Goal: Task Accomplishment & Management: Use online tool/utility

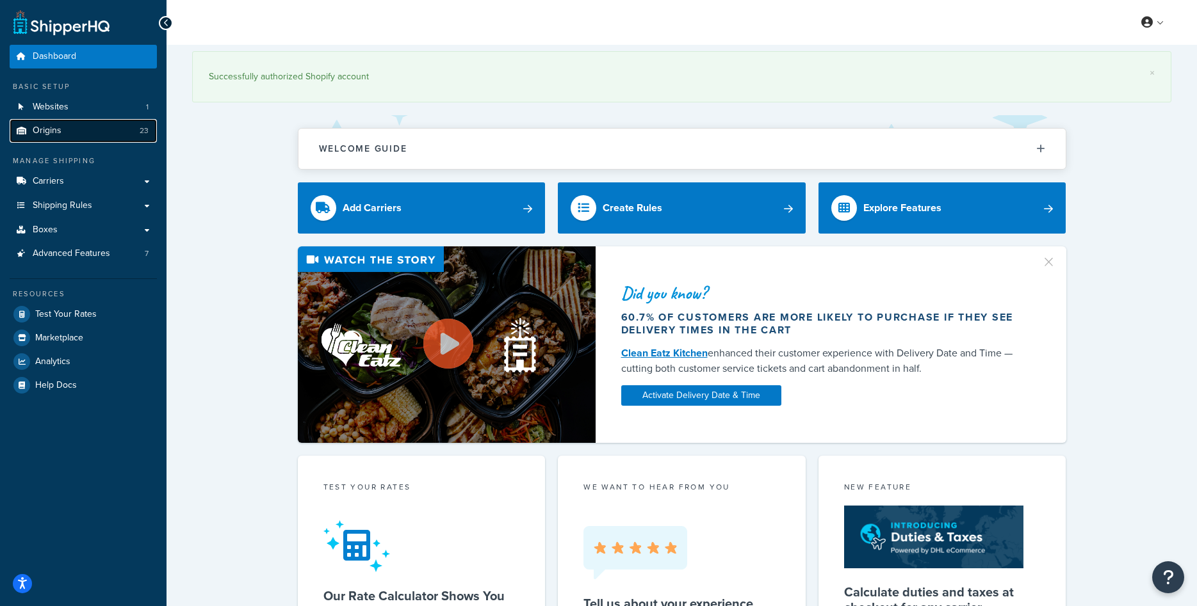
click at [81, 137] on link "Origins 23" at bounding box center [83, 131] width 147 height 24
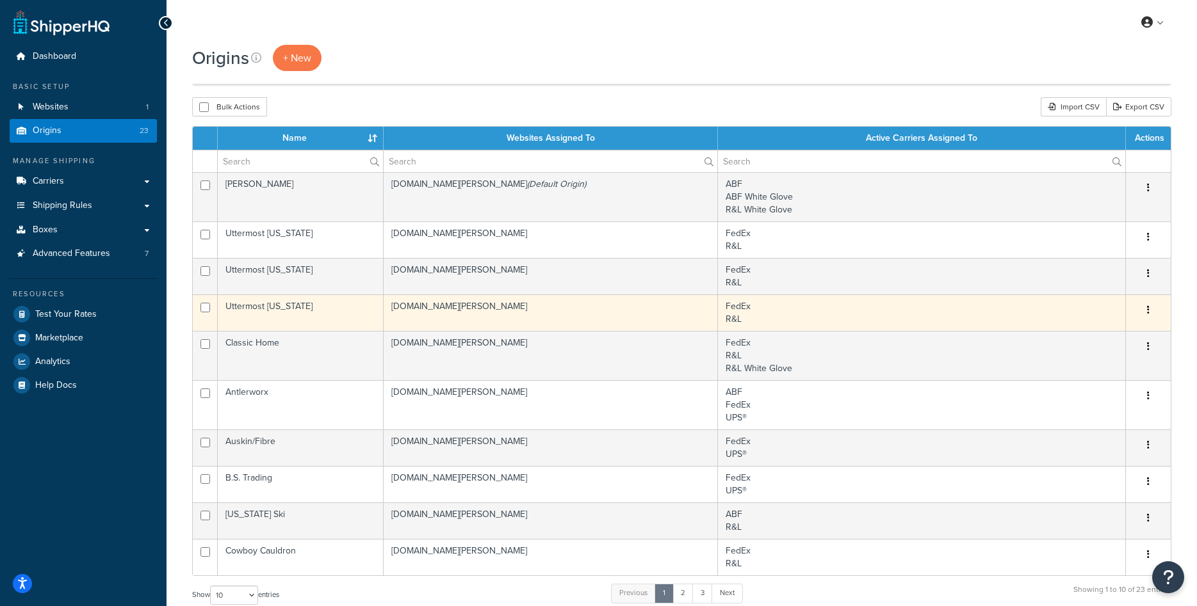
scroll to position [273, 0]
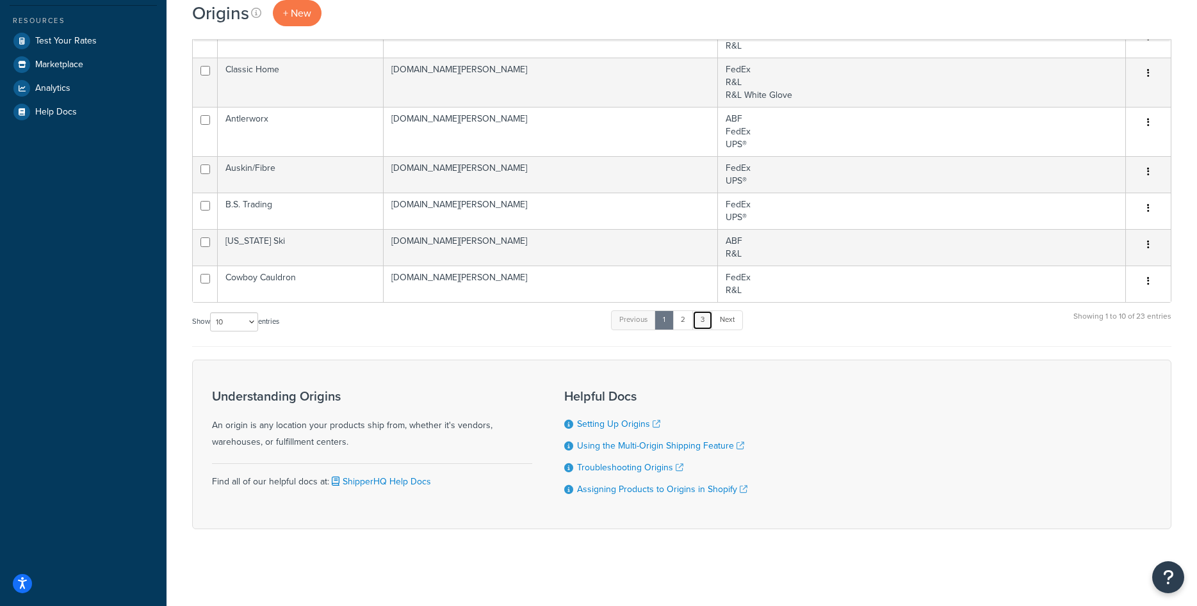
click at [709, 320] on link "3" at bounding box center [702, 320] width 20 height 19
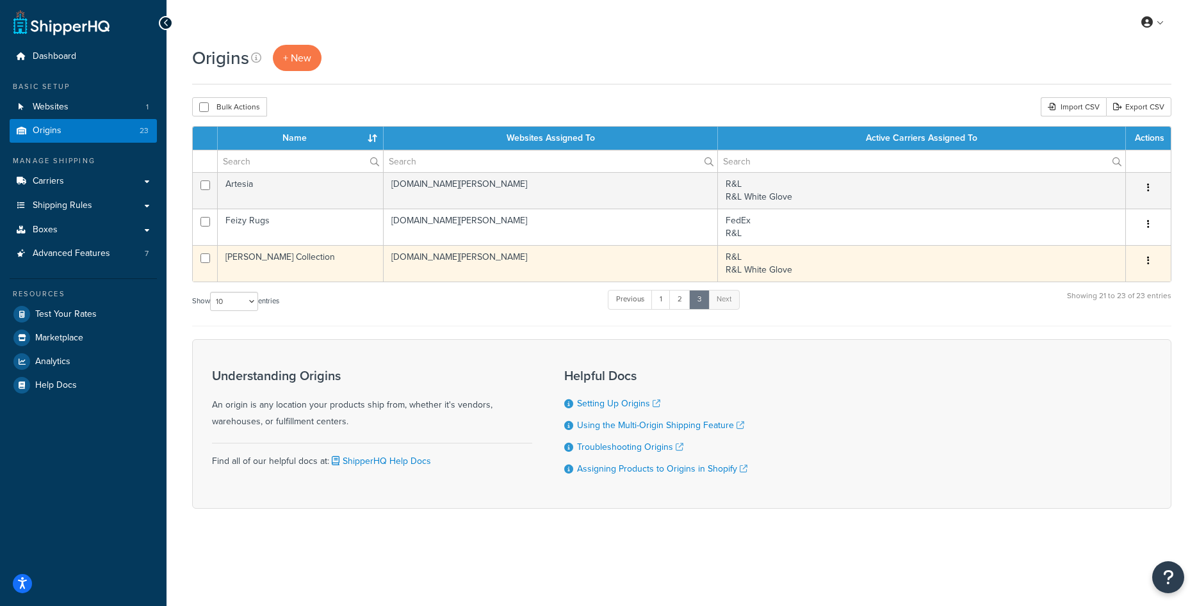
click at [295, 264] on td "[PERSON_NAME] Collection" at bounding box center [301, 263] width 166 height 36
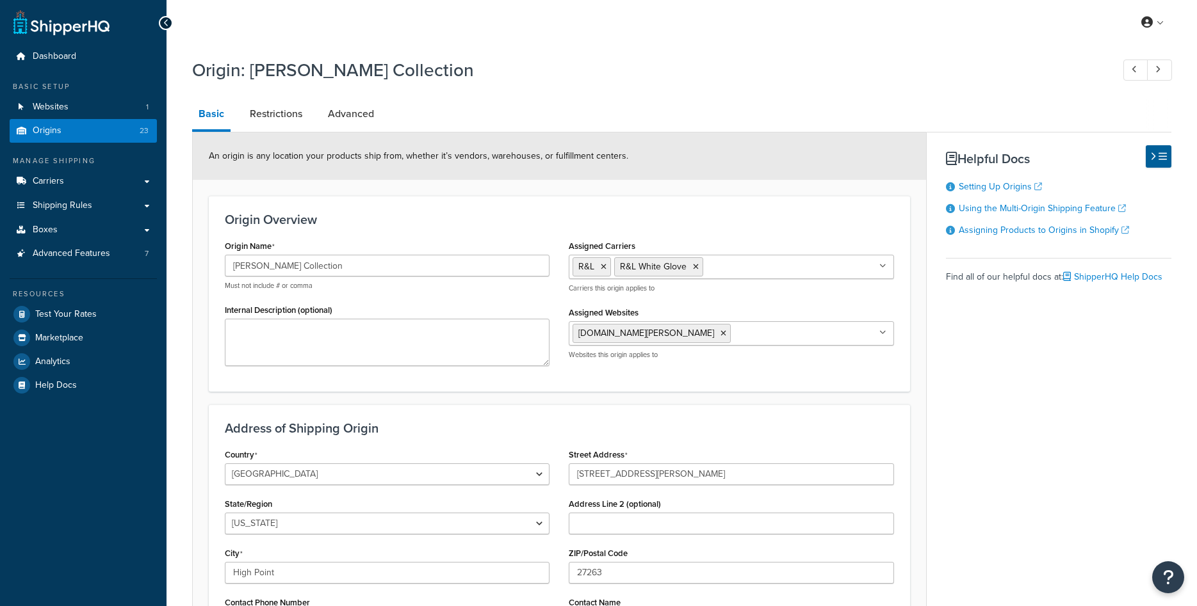
select select "33"
click at [295, 264] on input "[PERSON_NAME] Collection" at bounding box center [387, 266] width 325 height 22
click at [487, 98] on div "Origin: Phillips Collection Basic Restrictions Advanced An origin is any locati…" at bounding box center [681, 396] width 979 height 690
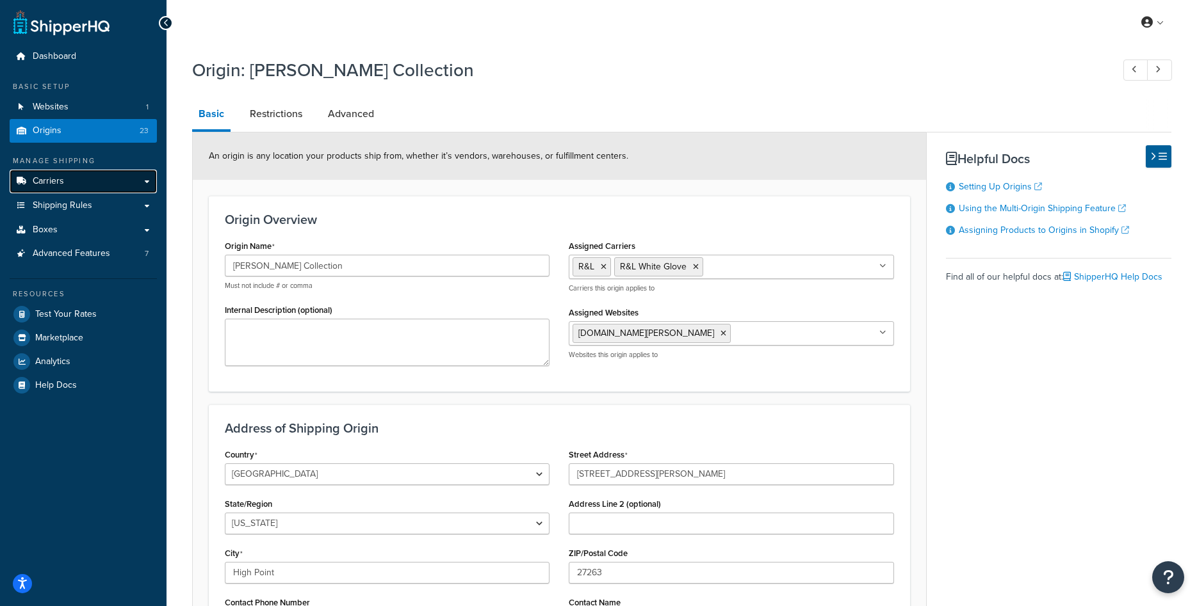
click at [56, 184] on span "Carriers" at bounding box center [48, 181] width 31 height 11
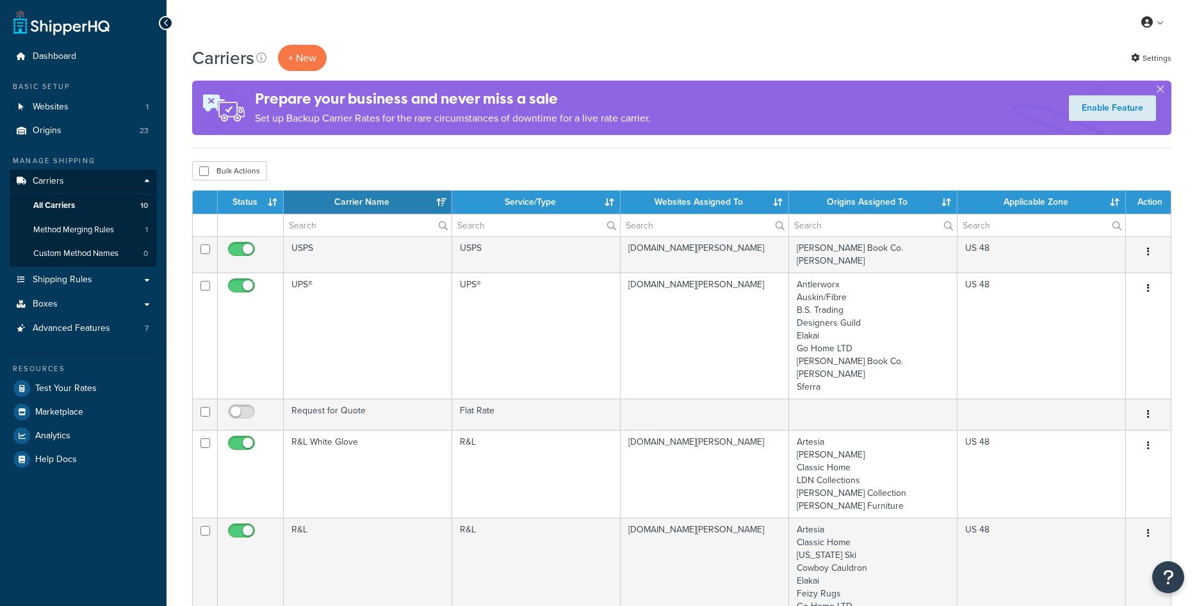
select select "15"
click at [113, 282] on link "Shipping Rules" at bounding box center [83, 280] width 147 height 24
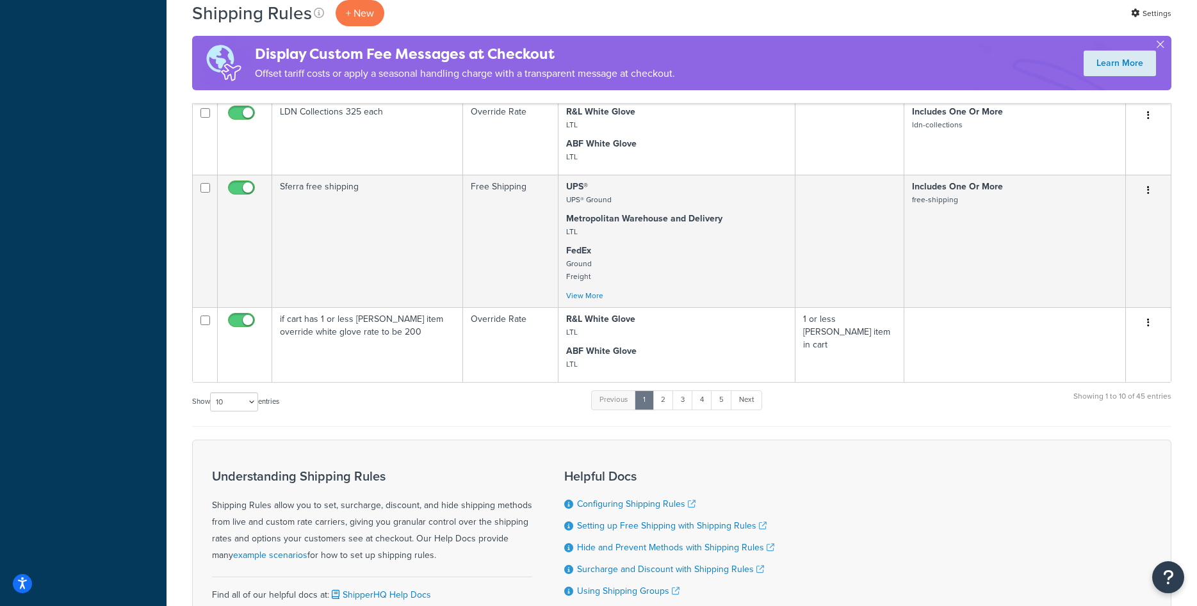
scroll to position [718, 0]
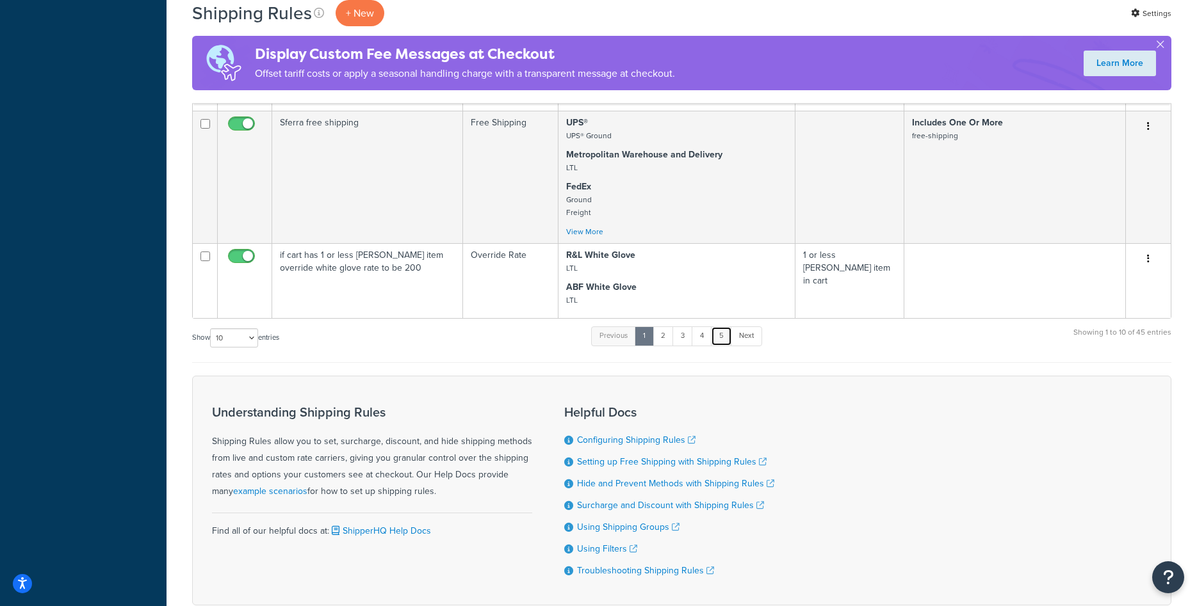
click at [724, 340] on link "5" at bounding box center [721, 336] width 21 height 19
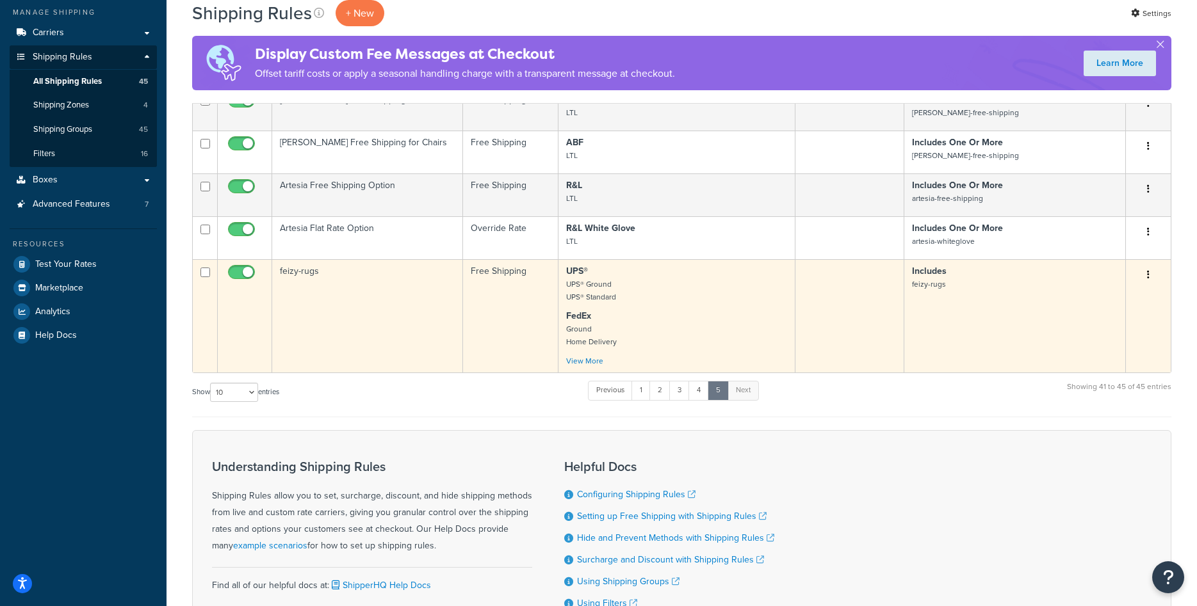
scroll to position [0, 0]
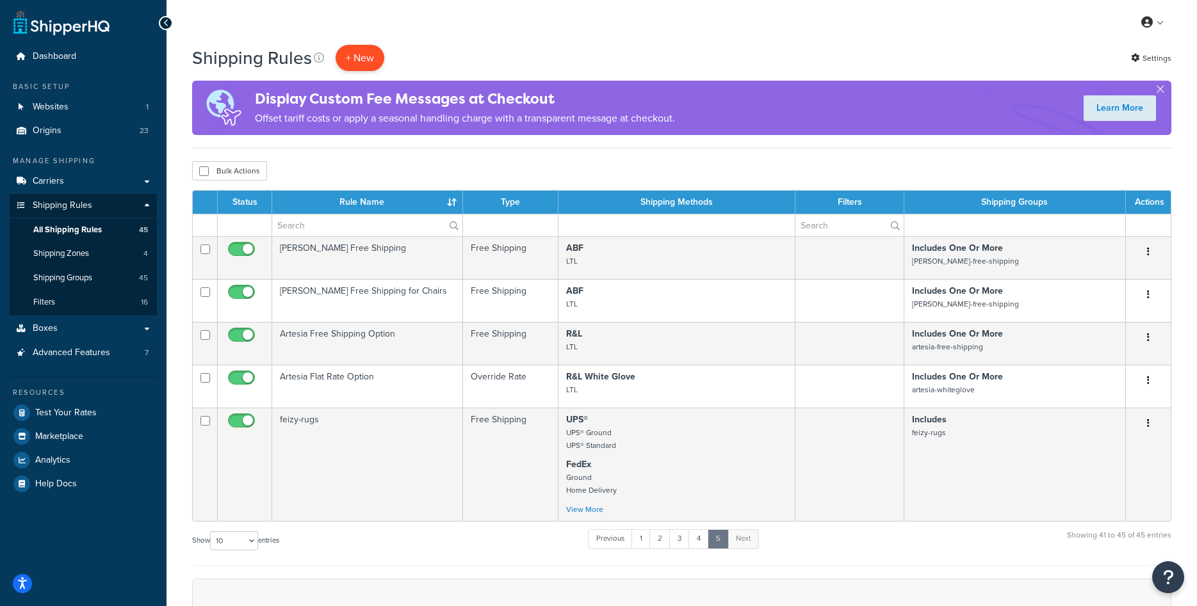
click at [352, 54] on p "+ New" at bounding box center [360, 58] width 49 height 26
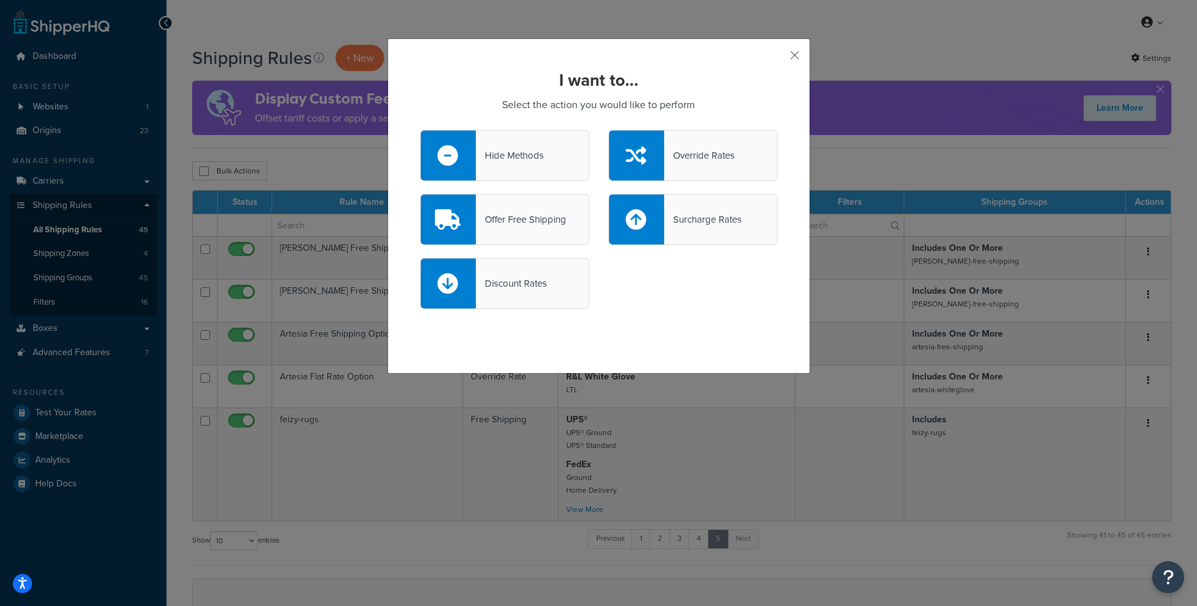
click at [552, 225] on div "Offer Free Shipping" at bounding box center [521, 220] width 90 height 18
click at [0, 0] on input "Offer Free Shipping" at bounding box center [0, 0] width 0 height 0
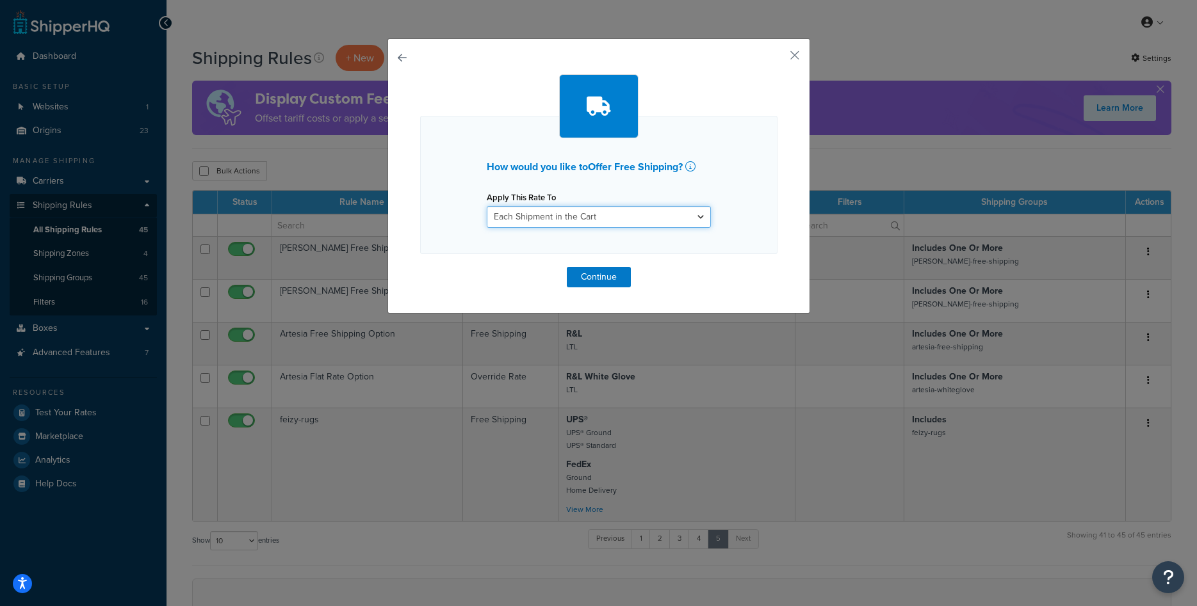
select select "ITEM"
click option "Each Item within a Shipping Group" at bounding box center [0, 0] width 0 height 0
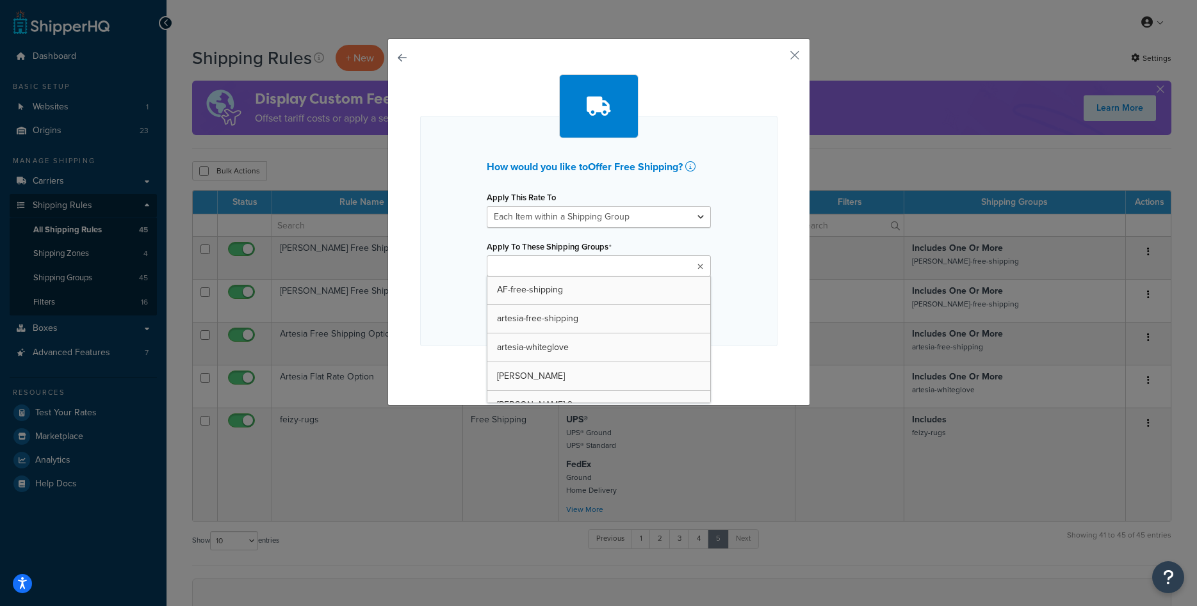
click at [594, 271] on input "Apply To These Shipping Groups" at bounding box center [546, 267] width 113 height 14
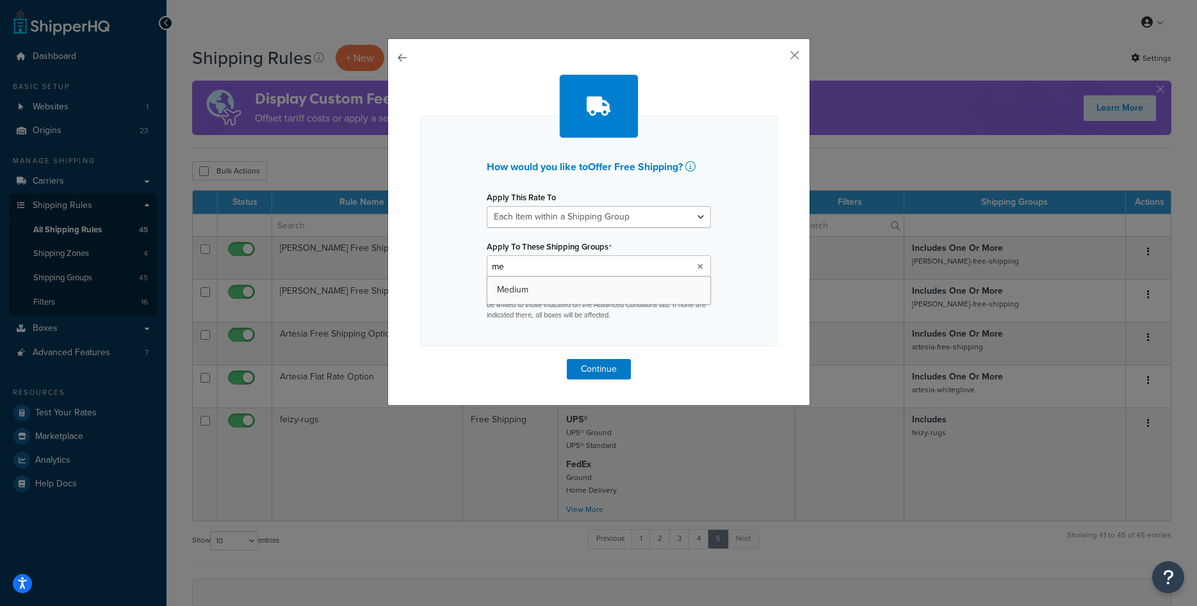
type input "med"
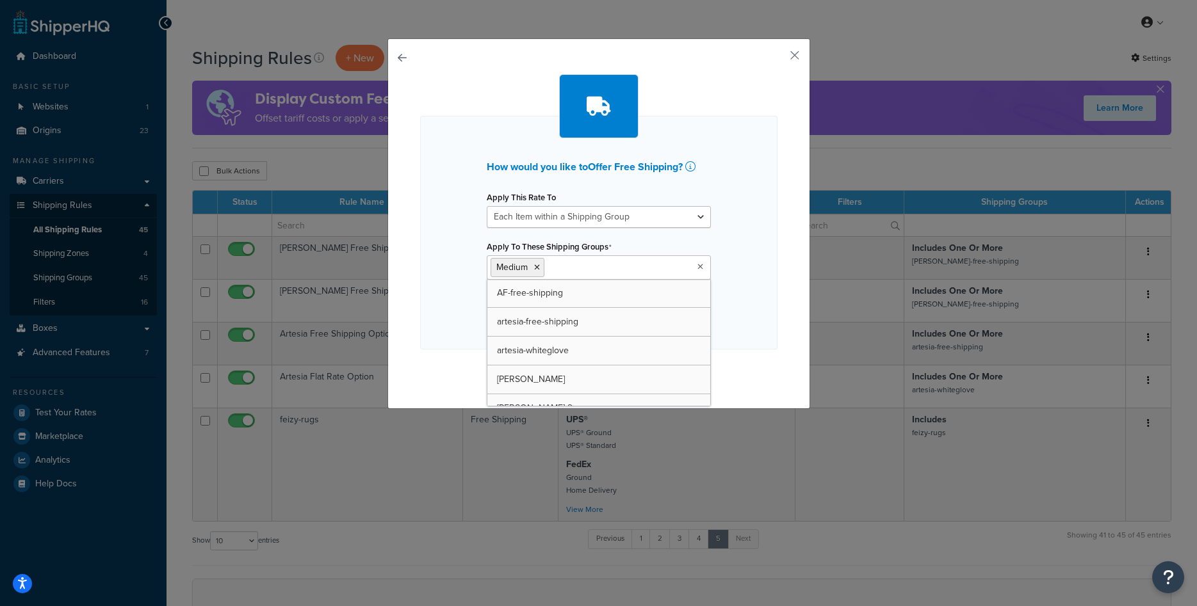
click at [754, 298] on div "How would you like to Offer Free Shipping ? Apply This Rate To Each Shipment in…" at bounding box center [598, 233] width 357 height 234
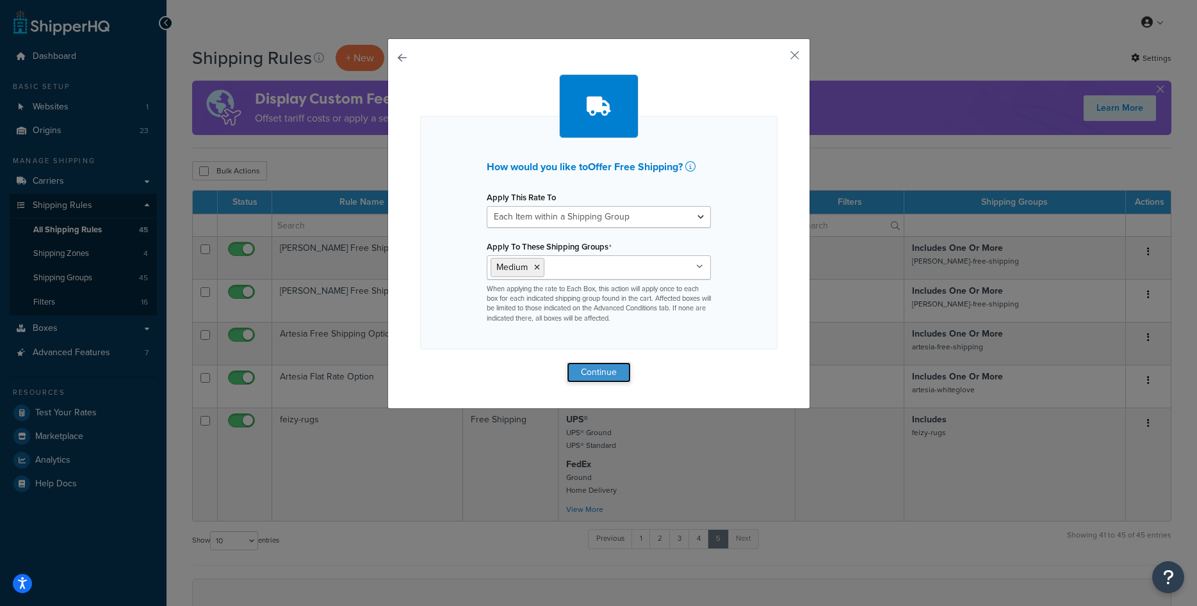
click at [598, 376] on button "Continue" at bounding box center [599, 372] width 64 height 20
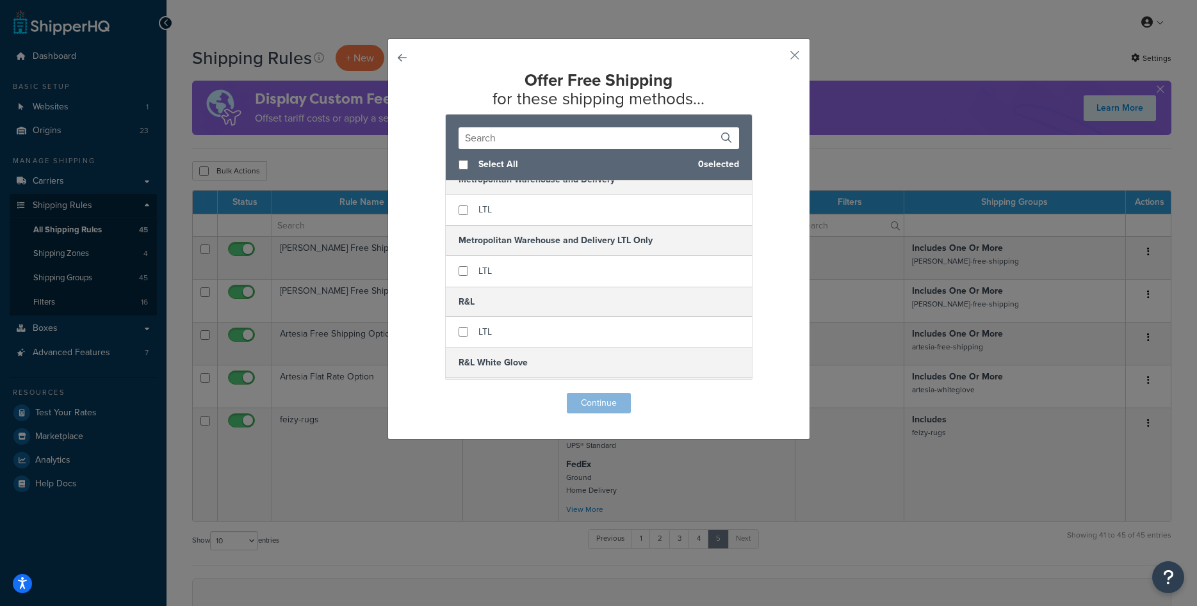
scroll to position [403, 0]
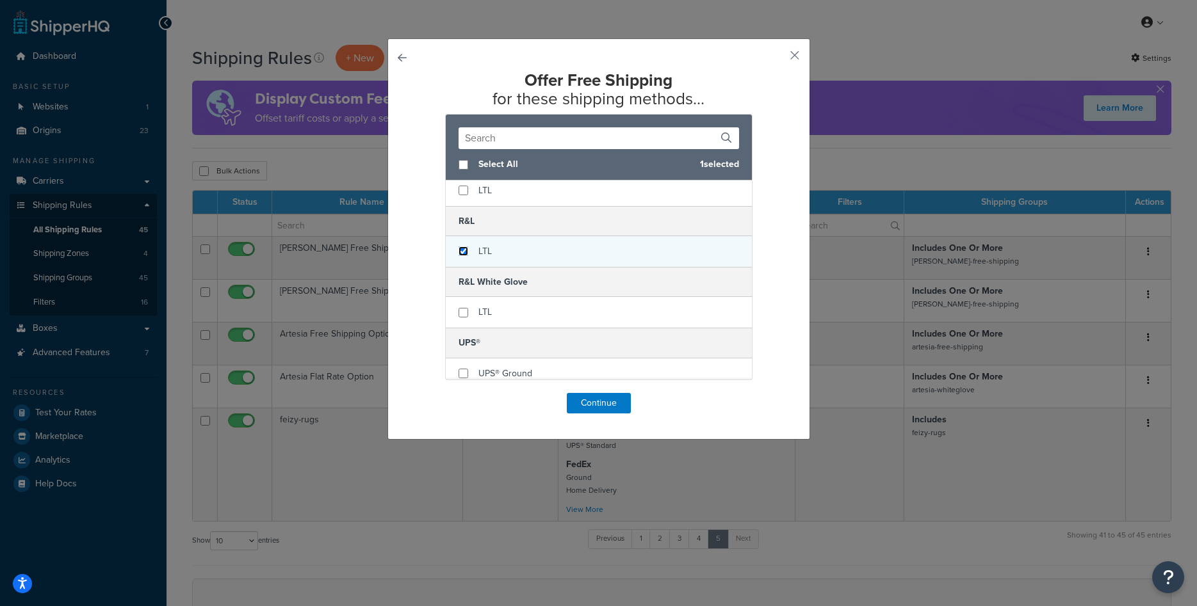
click at [467, 254] on input "checkbox" at bounding box center [463, 252] width 10 height 10
checkbox input "true"
click at [603, 406] on button "Continue" at bounding box center [599, 403] width 64 height 20
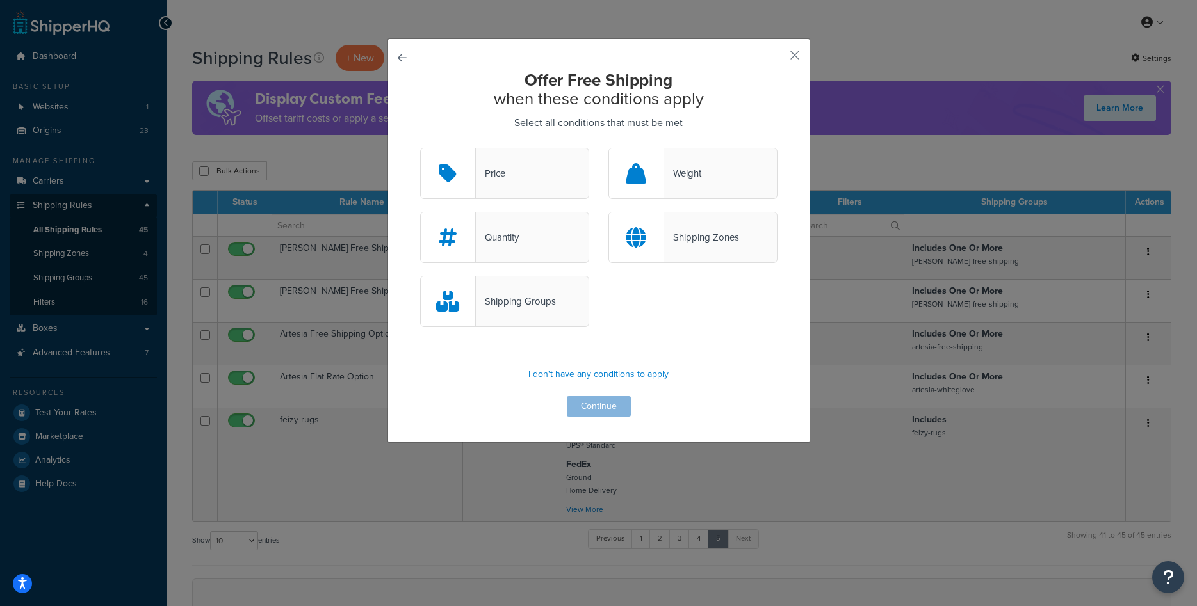
click at [551, 306] on div "Shipping Groups" at bounding box center [516, 302] width 80 height 18
click at [0, 0] on input "Shipping Groups" at bounding box center [0, 0] width 0 height 0
click at [612, 411] on button "Continue" at bounding box center [599, 406] width 64 height 20
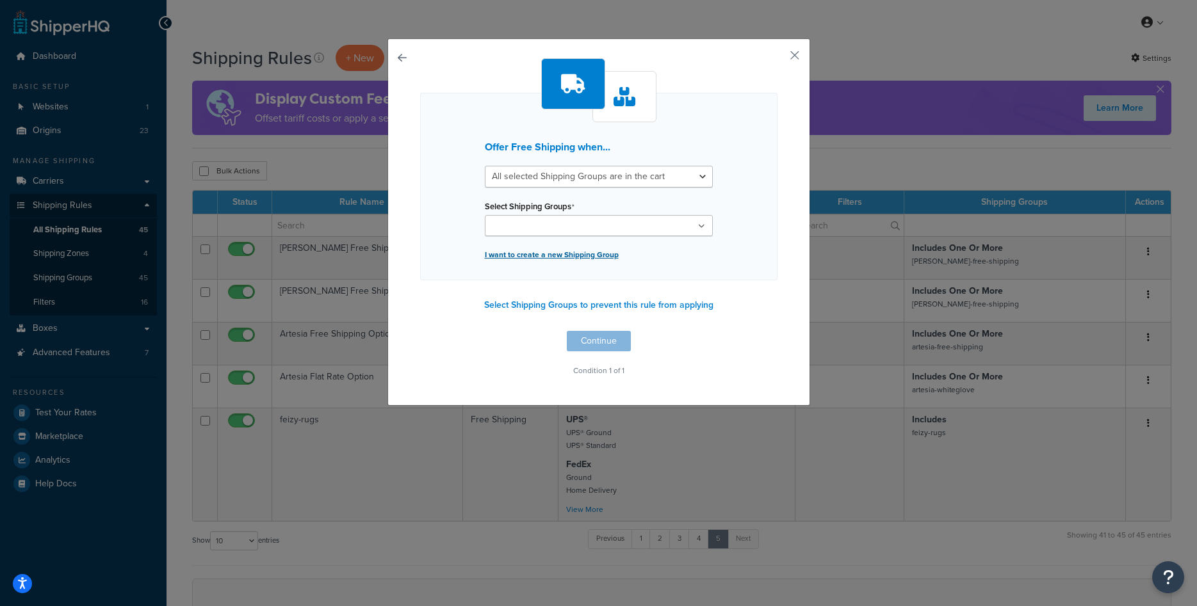
click at [590, 259] on p "I want to create a new Shipping Group" at bounding box center [599, 255] width 228 height 18
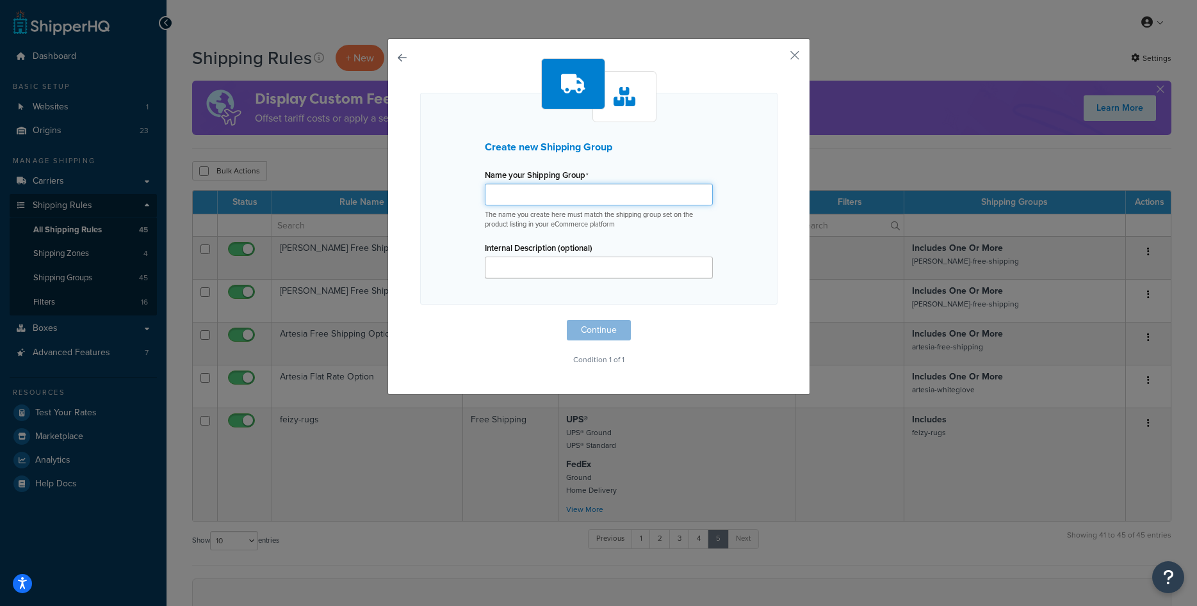
click at [541, 196] on input "Name your Shipping Group" at bounding box center [599, 195] width 228 height 22
paste input "[PERSON_NAME] Collection"
click at [581, 194] on input "[PERSON_NAME]-free-shipping" at bounding box center [599, 195] width 228 height 22
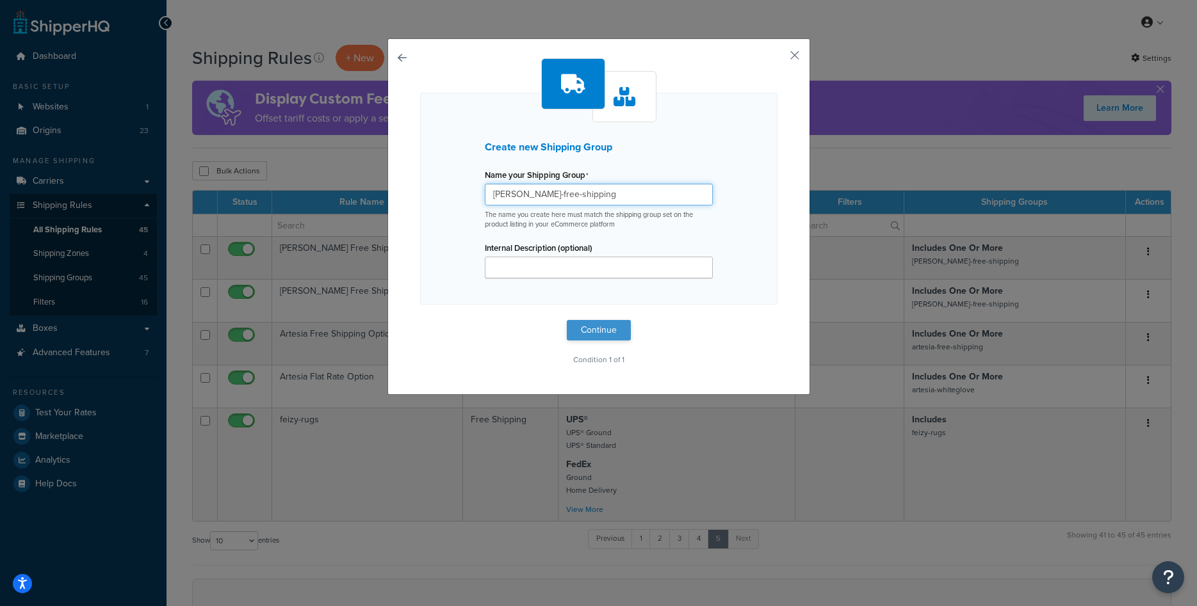
type input "[PERSON_NAME]-free-shipping"
click at [595, 325] on button "Continue" at bounding box center [599, 330] width 64 height 20
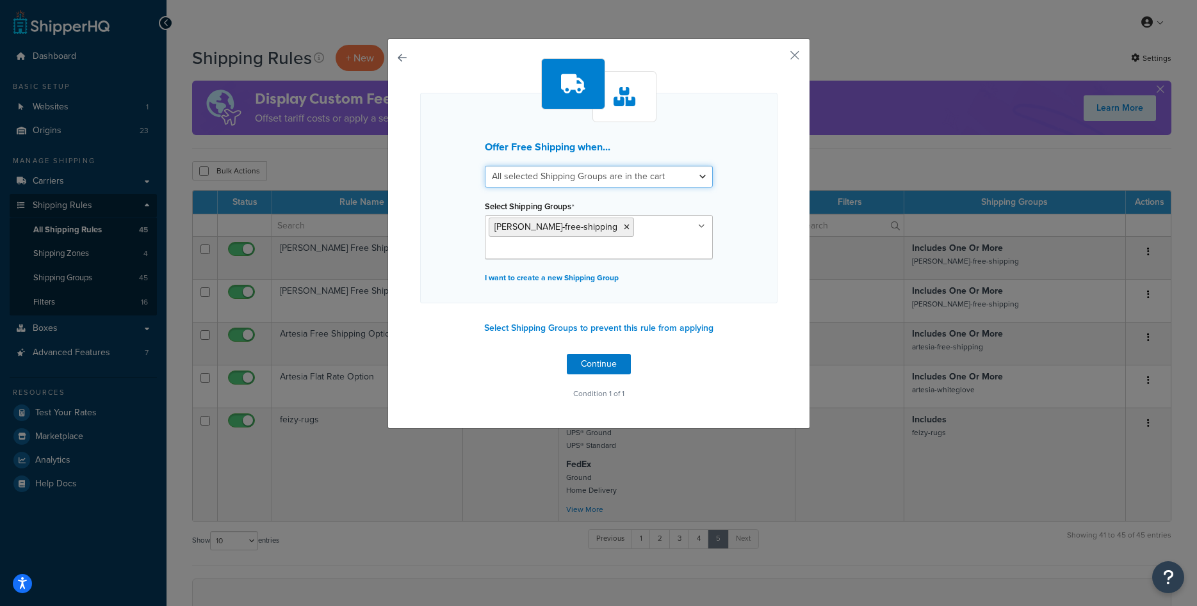
select select "any"
click option "Any selected Shipping Groups are in the cart" at bounding box center [0, 0] width 0 height 0
click at [600, 361] on button "Continue" at bounding box center [599, 364] width 64 height 20
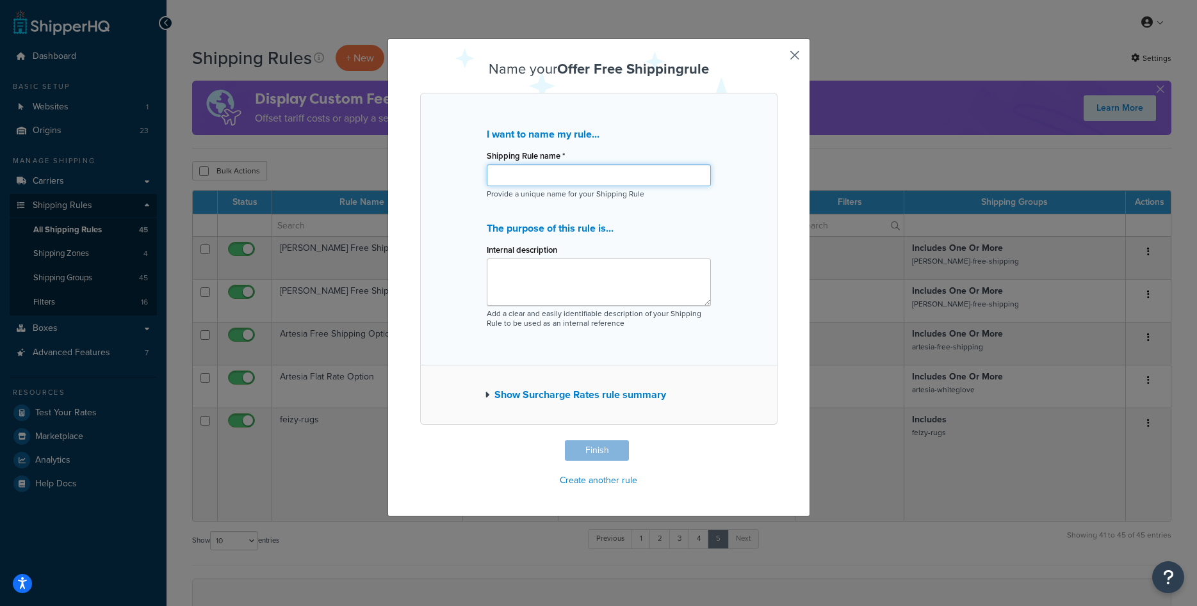
click at [602, 177] on input "Shipping Rule name *" at bounding box center [599, 176] width 224 height 22
type input "Philips Free Shipping"
click at [583, 452] on button "Finish" at bounding box center [597, 451] width 64 height 20
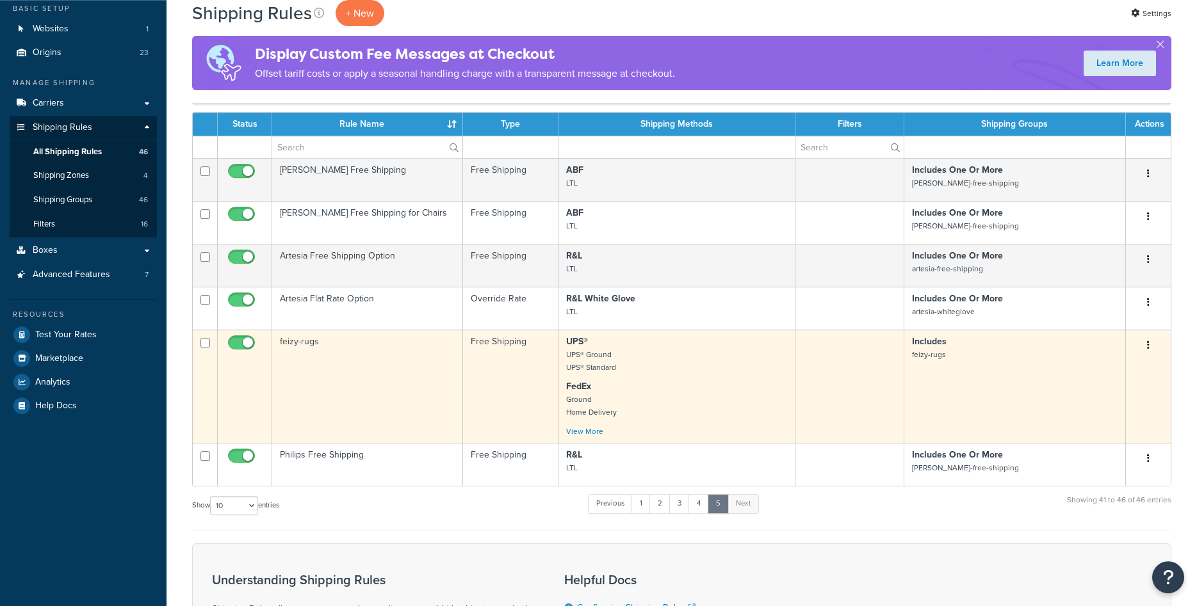
scroll to position [196, 0]
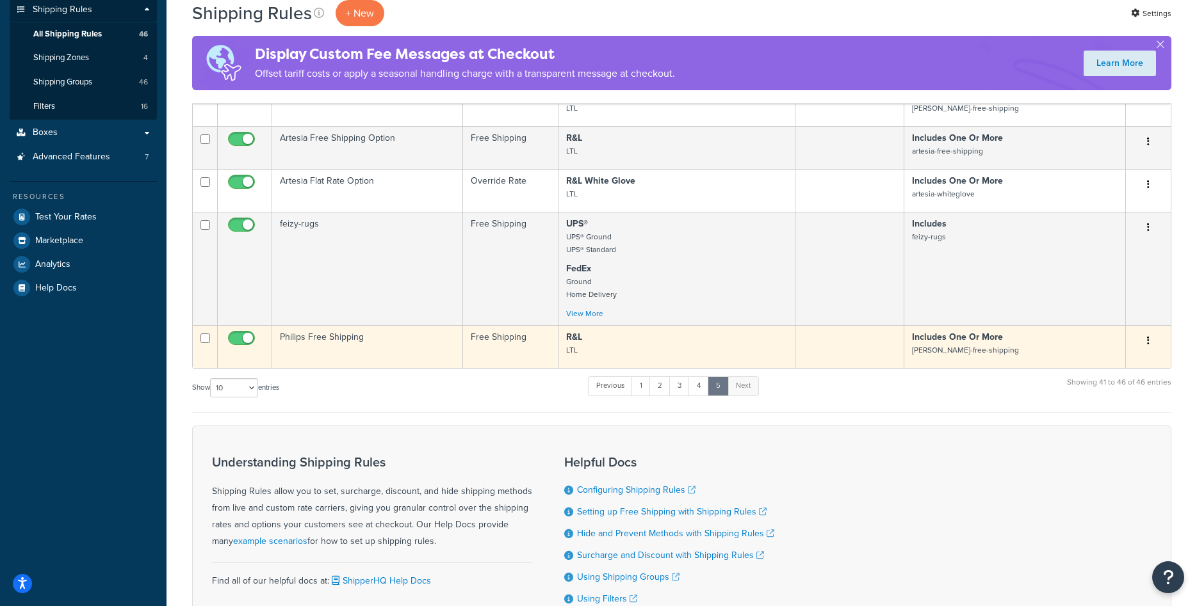
click at [375, 342] on td "Philips Free Shipping" at bounding box center [367, 346] width 191 height 43
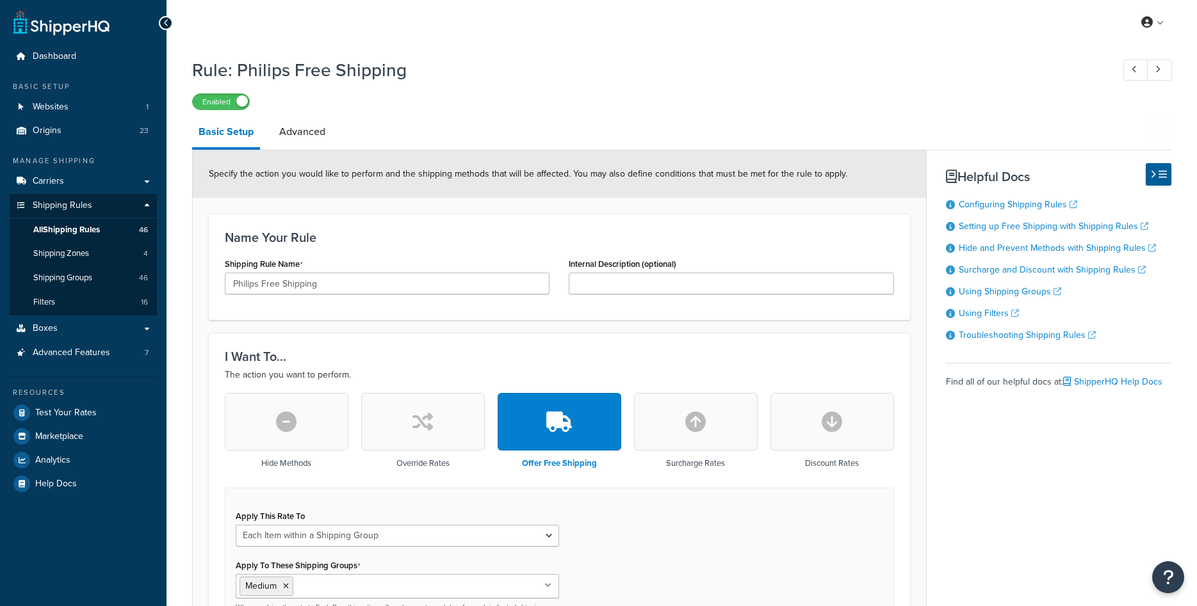
select select "ITEM"
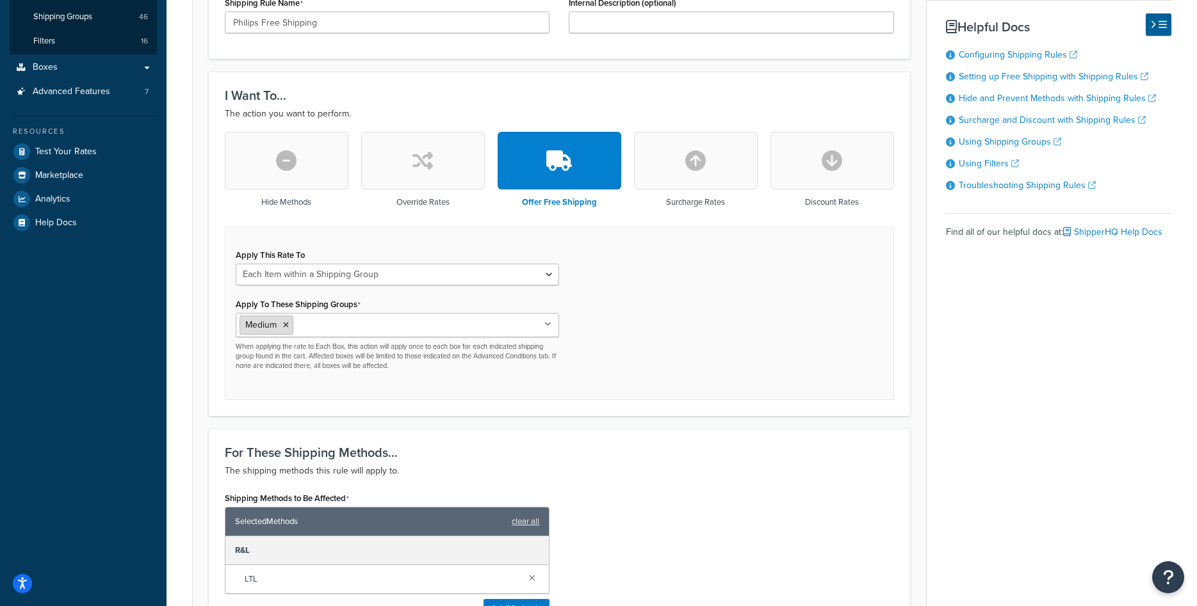
click at [286, 323] on icon at bounding box center [286, 325] width 6 height 8
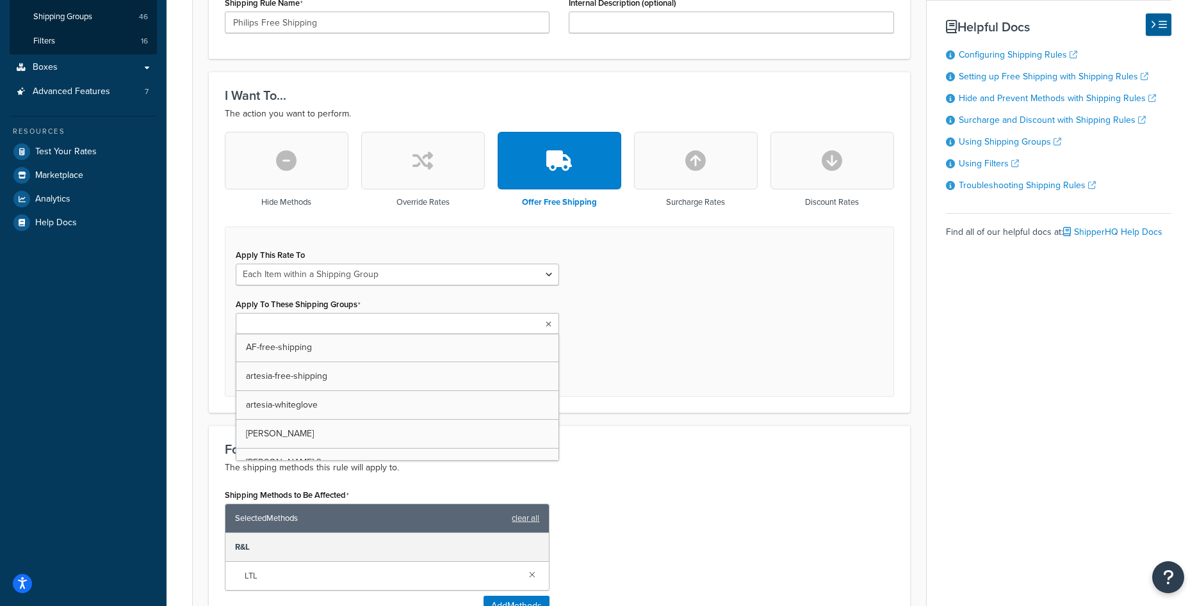
click at [290, 325] on input "Apply To These Shipping Groups" at bounding box center [295, 325] width 113 height 14
type input "phi"
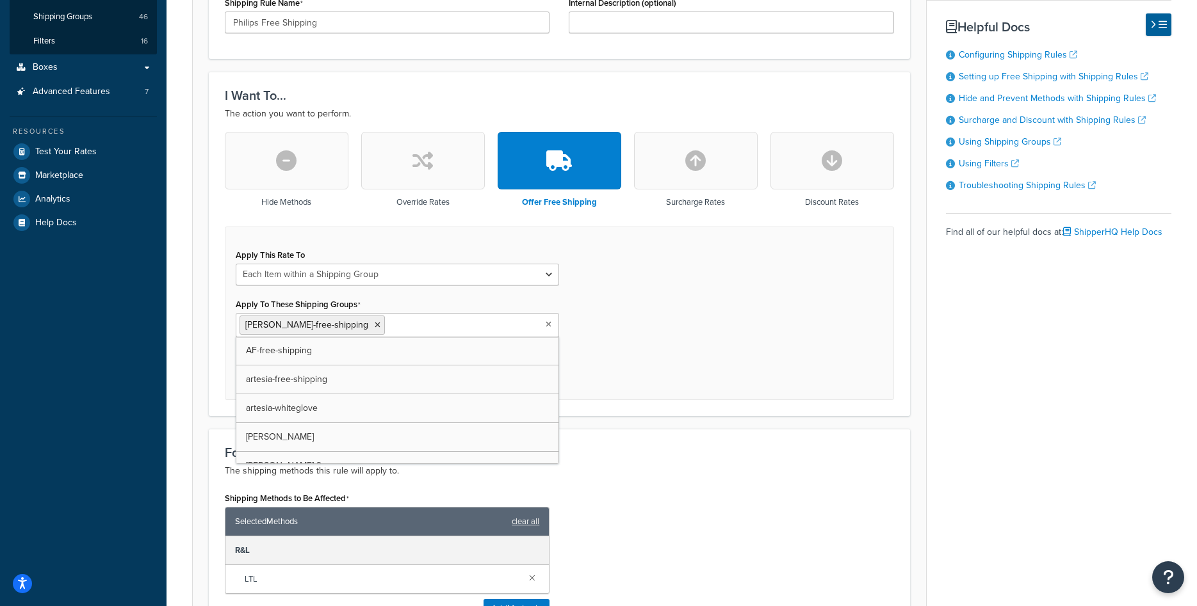
click at [587, 346] on div "Apply This Rate To Each Shipment in the Cart Each Origin in the Cart Each Shipp…" at bounding box center [559, 314] width 669 height 174
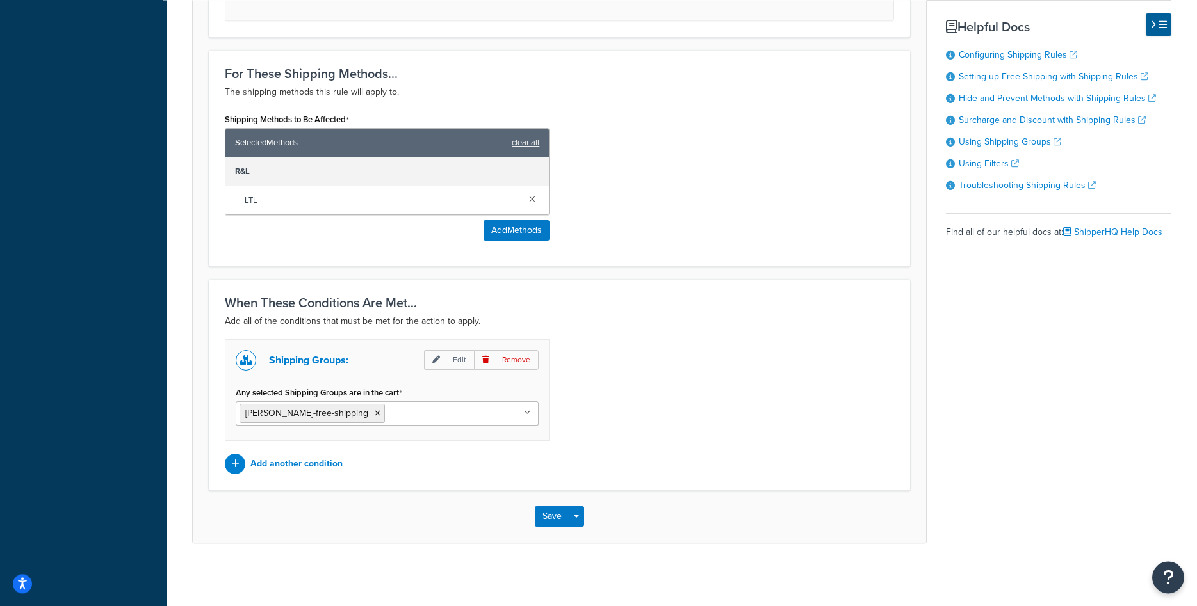
scroll to position [642, 0]
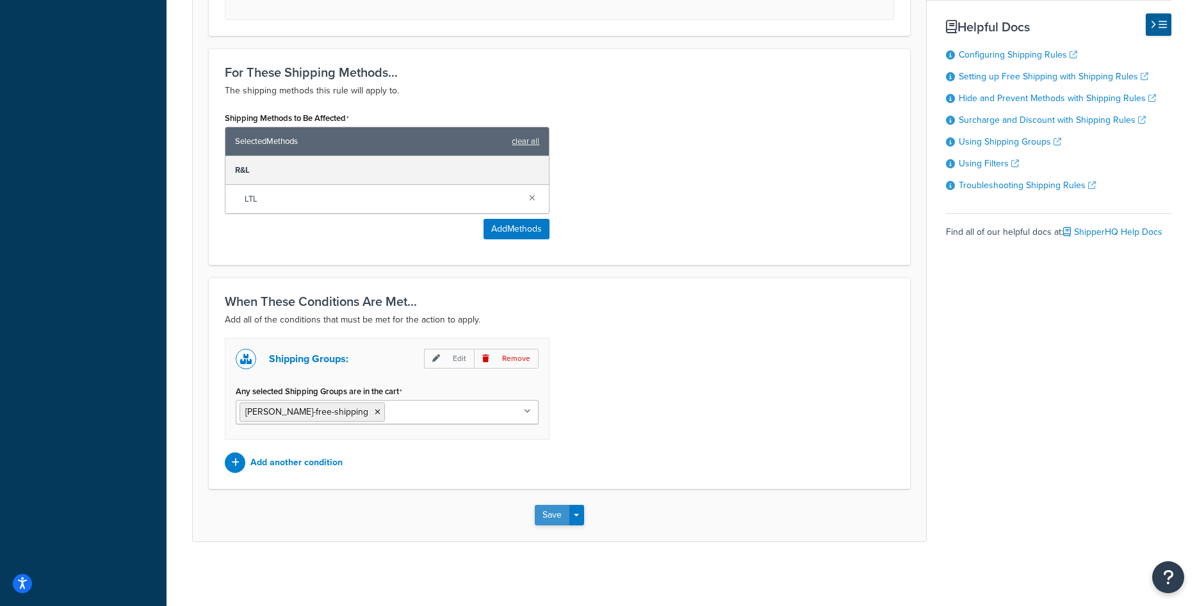
click at [545, 514] on button "Save" at bounding box center [552, 515] width 35 height 20
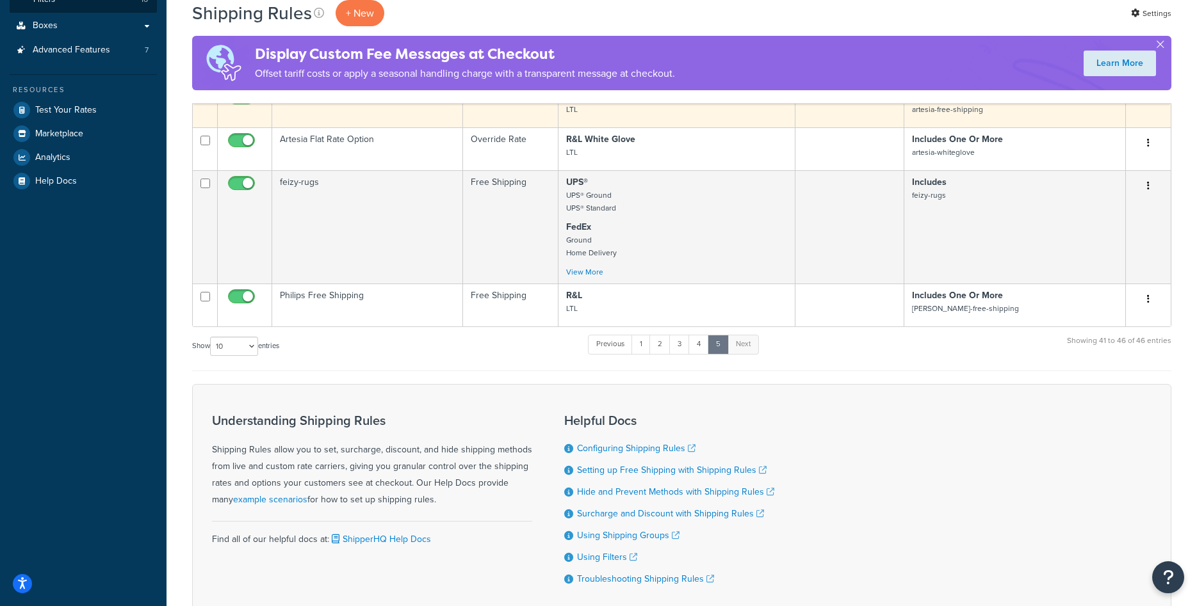
scroll to position [327, 0]
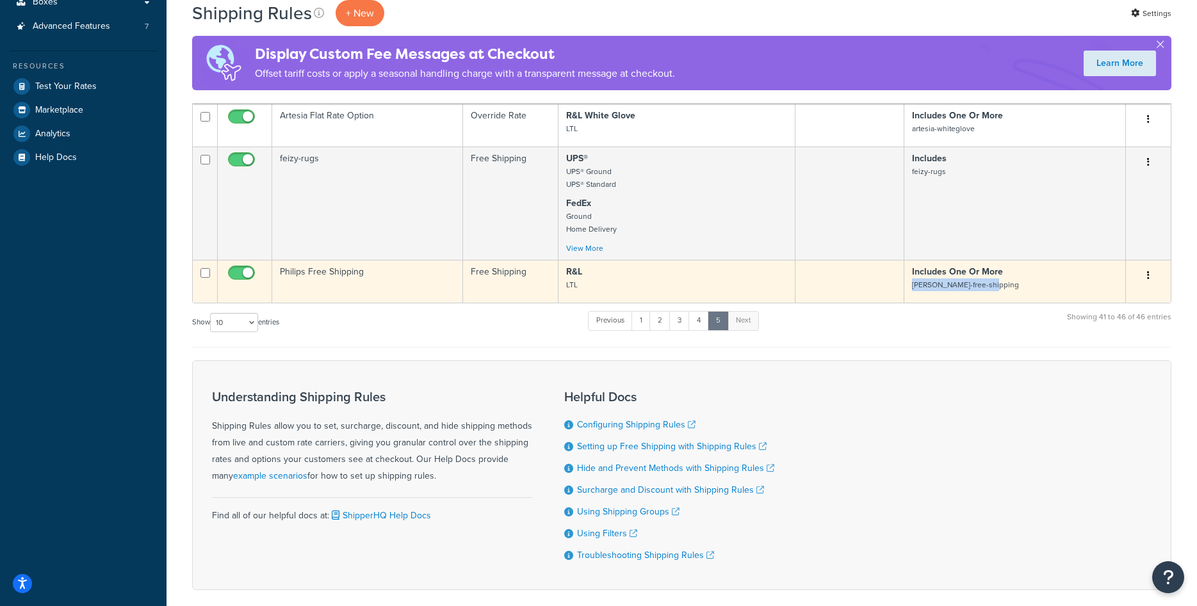
drag, startPoint x: 985, startPoint y: 286, endPoint x: 912, endPoint y: 284, distance: 72.4
click at [912, 284] on p "Includes One Or More phillips-free-shipping" at bounding box center [1015, 279] width 206 height 26
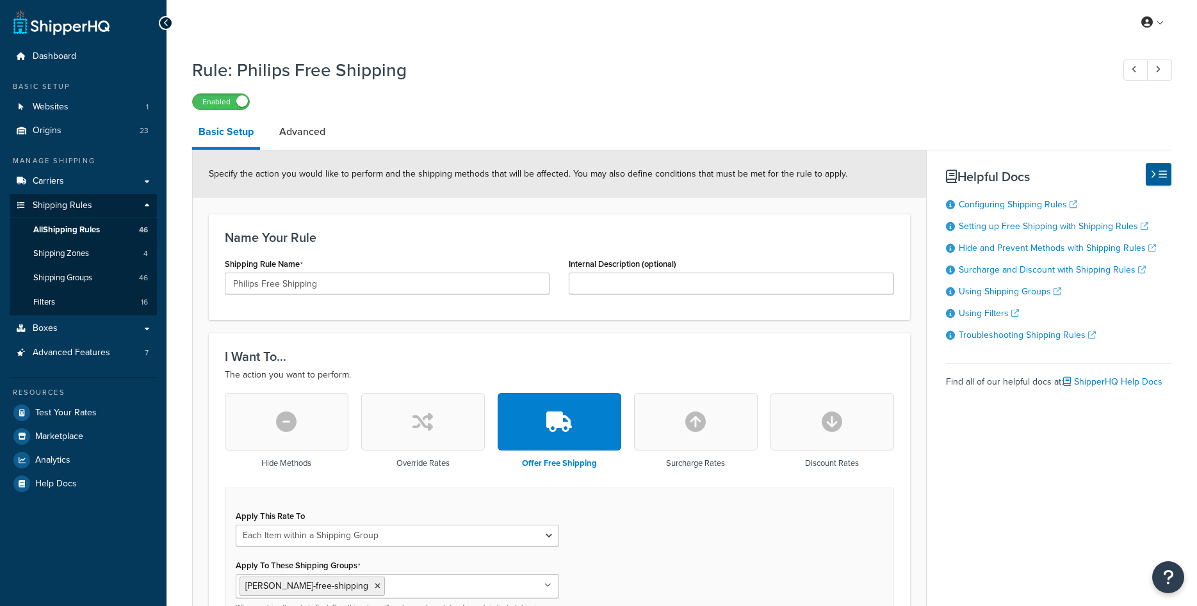
select select "ITEM"
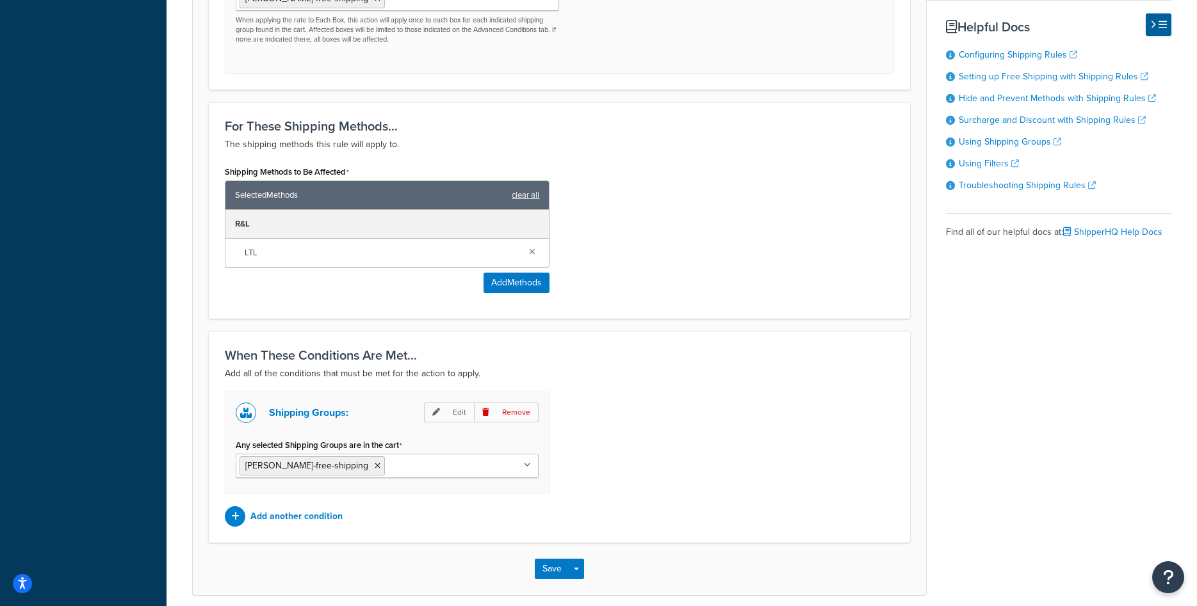
scroll to position [642, 0]
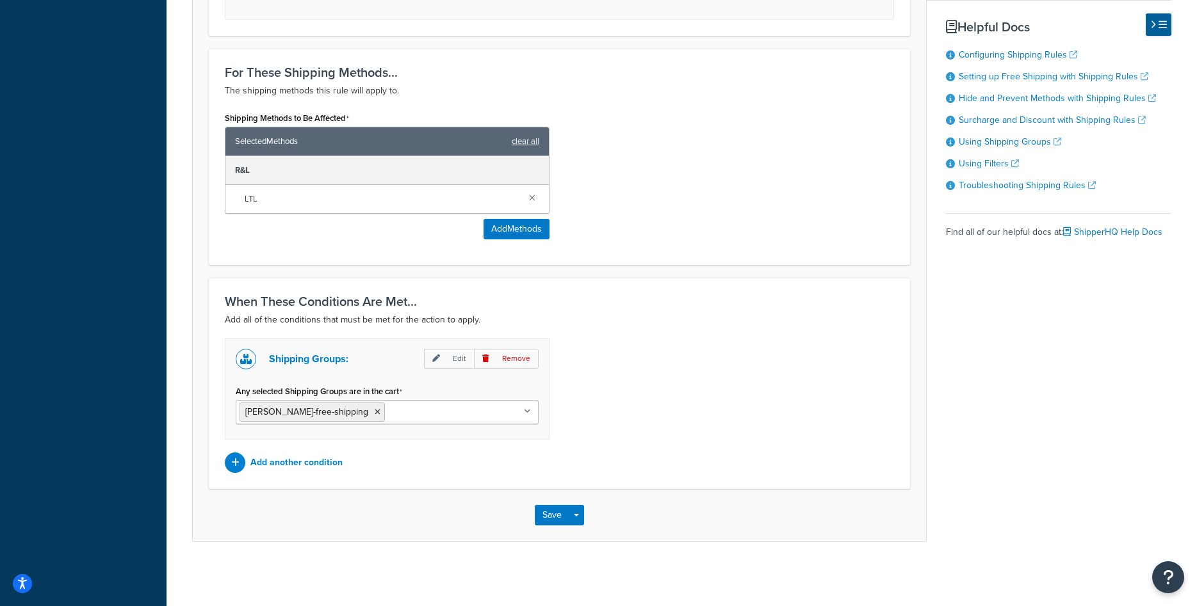
click at [543, 528] on div "Save Save Dropdown Save and Edit Save and Duplicate Save and Create New" at bounding box center [559, 515] width 733 height 53
click at [551, 524] on button "Save" at bounding box center [552, 515] width 35 height 20
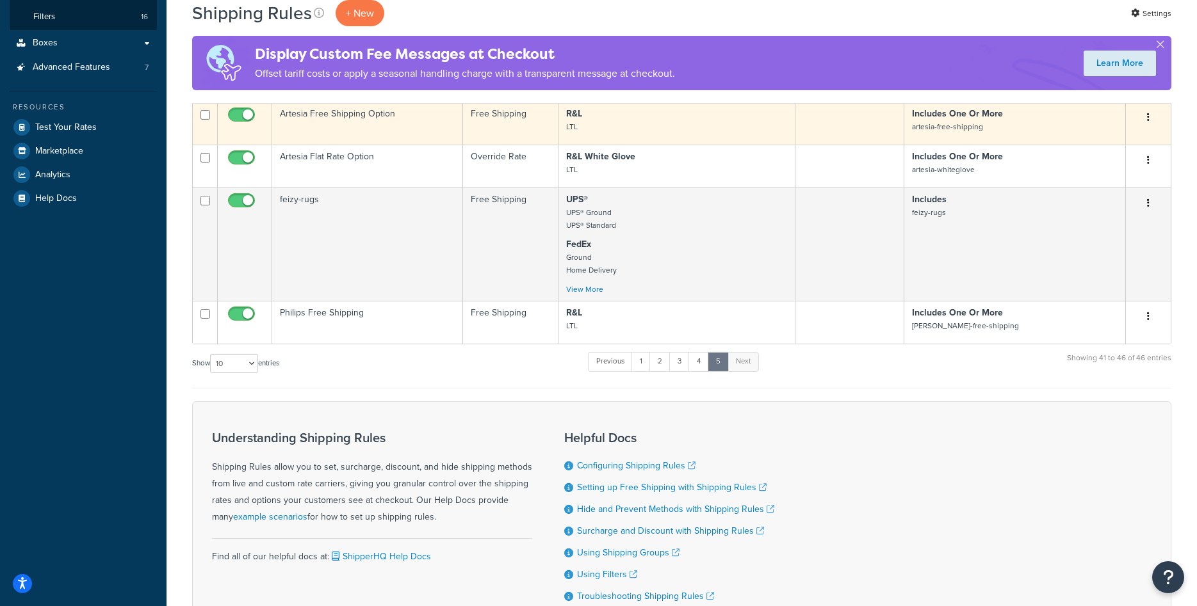
scroll to position [387, 0]
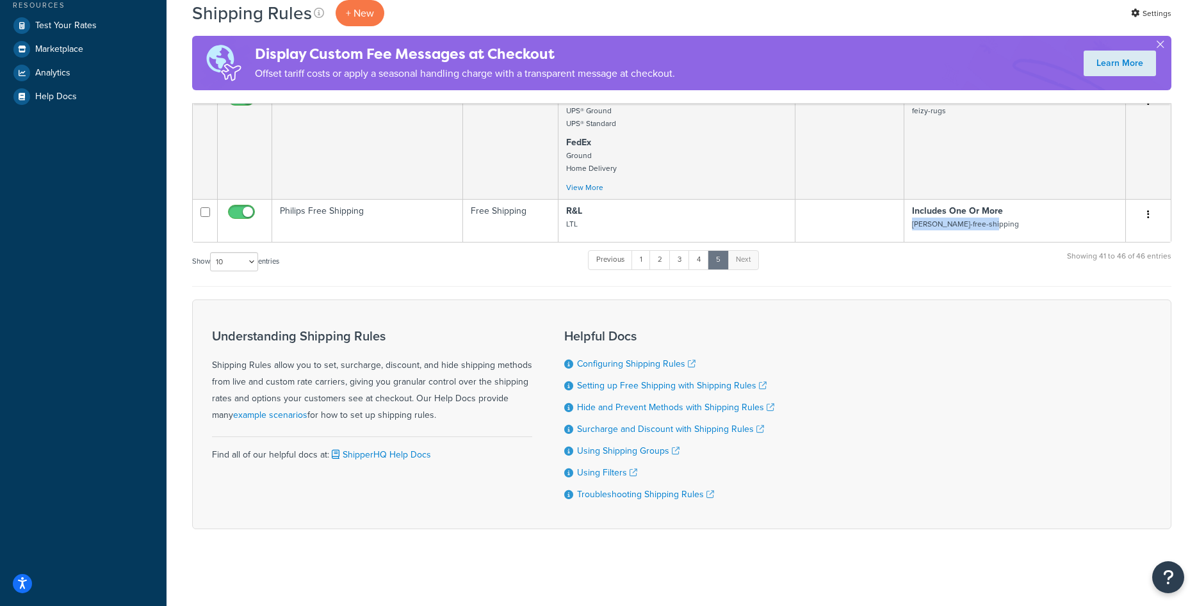
drag, startPoint x: 912, startPoint y: 227, endPoint x: 982, endPoint y: 249, distance: 73.3
click at [982, 244] on div "Status Rule Name Type Shipping Methods Filters Shipping Groups Actions [PERSON_…" at bounding box center [681, 77] width 979 height 419
copy small "[PERSON_NAME]-free-shipping"
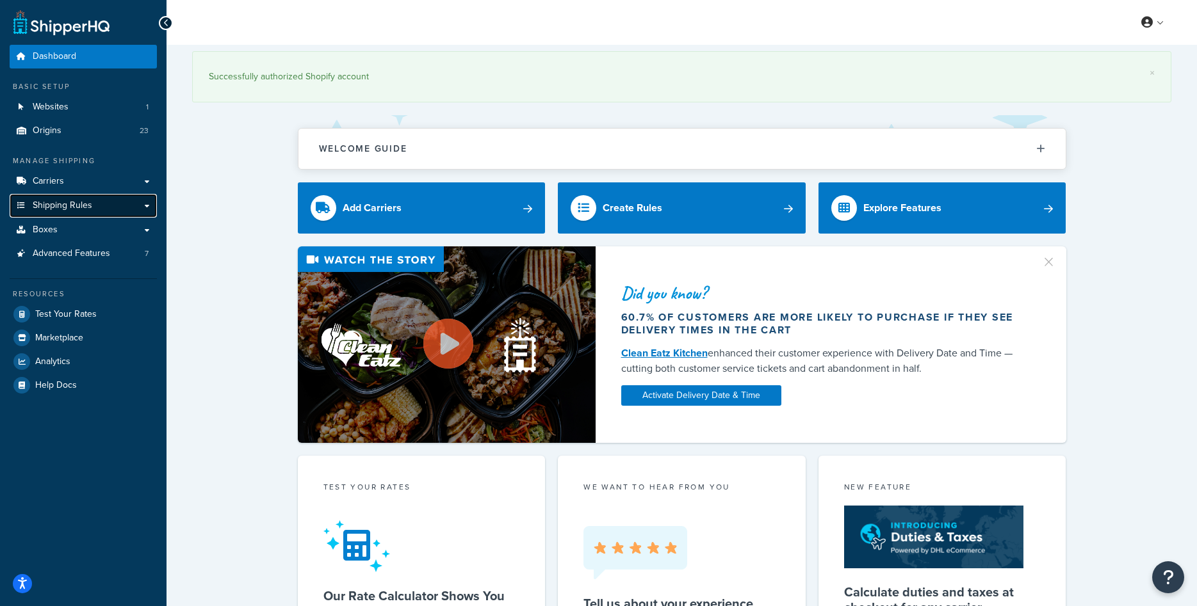
click at [98, 215] on link "Shipping Rules" at bounding box center [83, 206] width 147 height 24
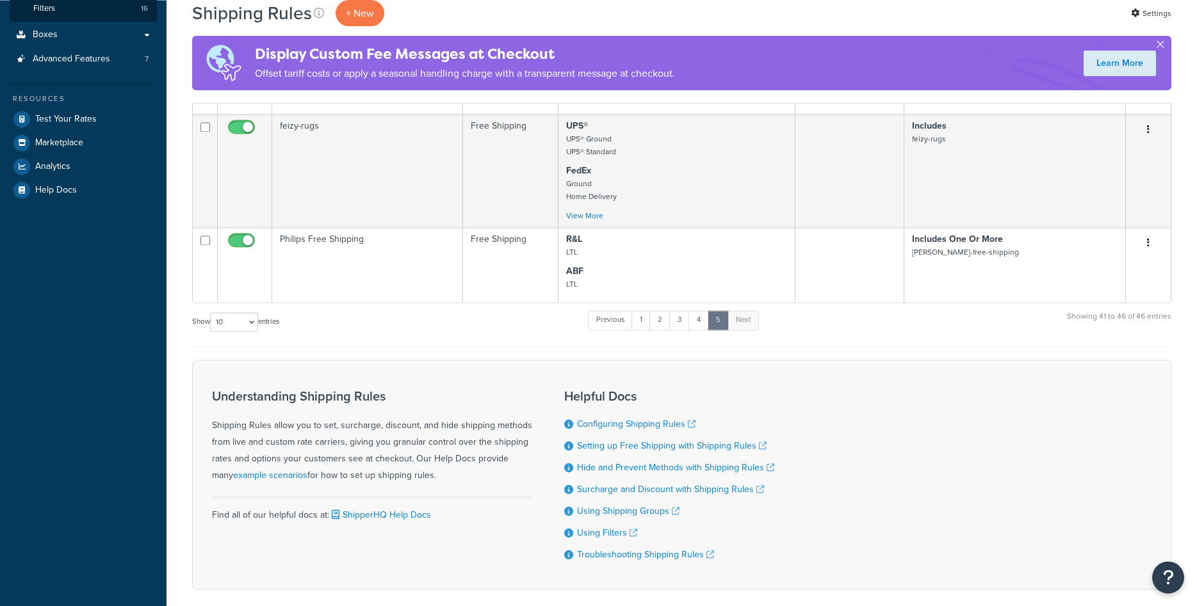
scroll to position [327, 0]
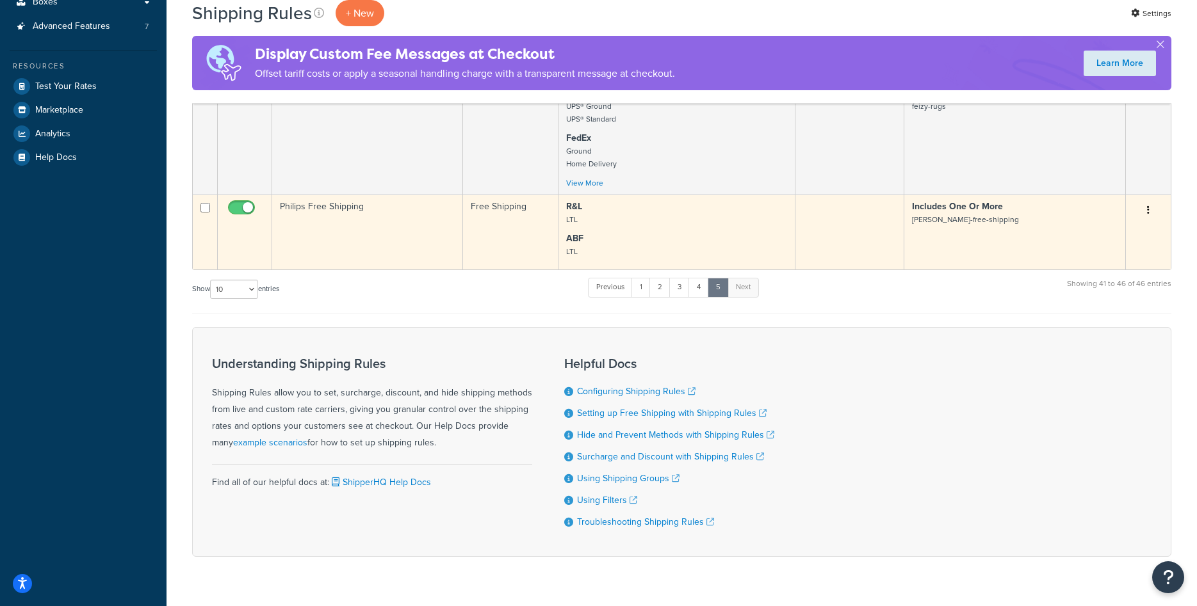
click at [348, 210] on td "Philips Free Shipping" at bounding box center [367, 232] width 191 height 75
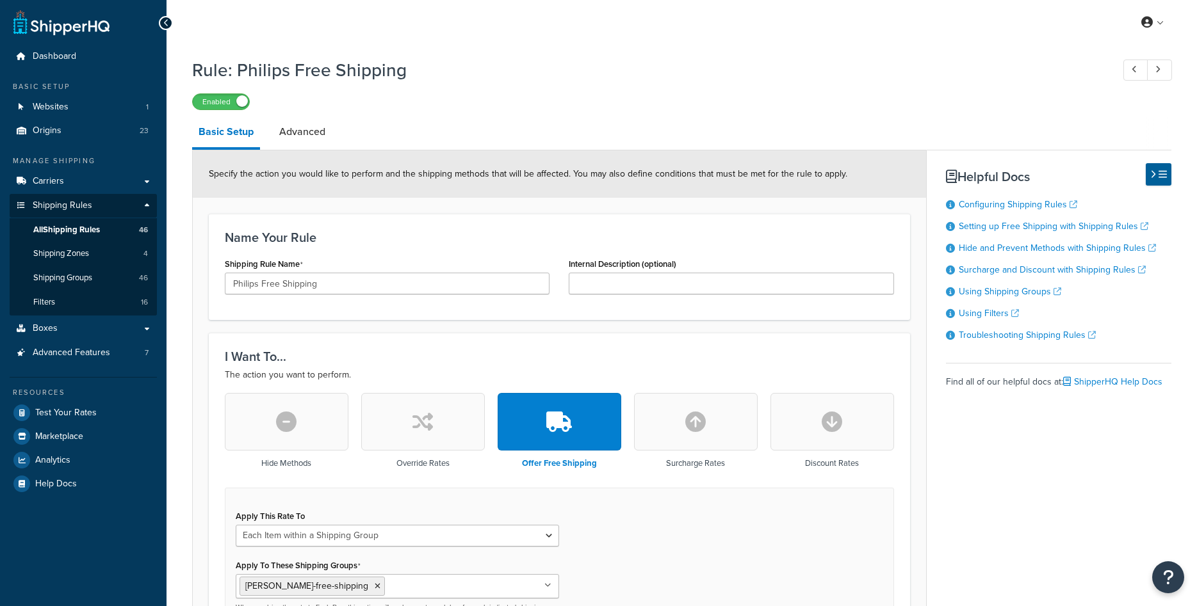
select select "ITEM"
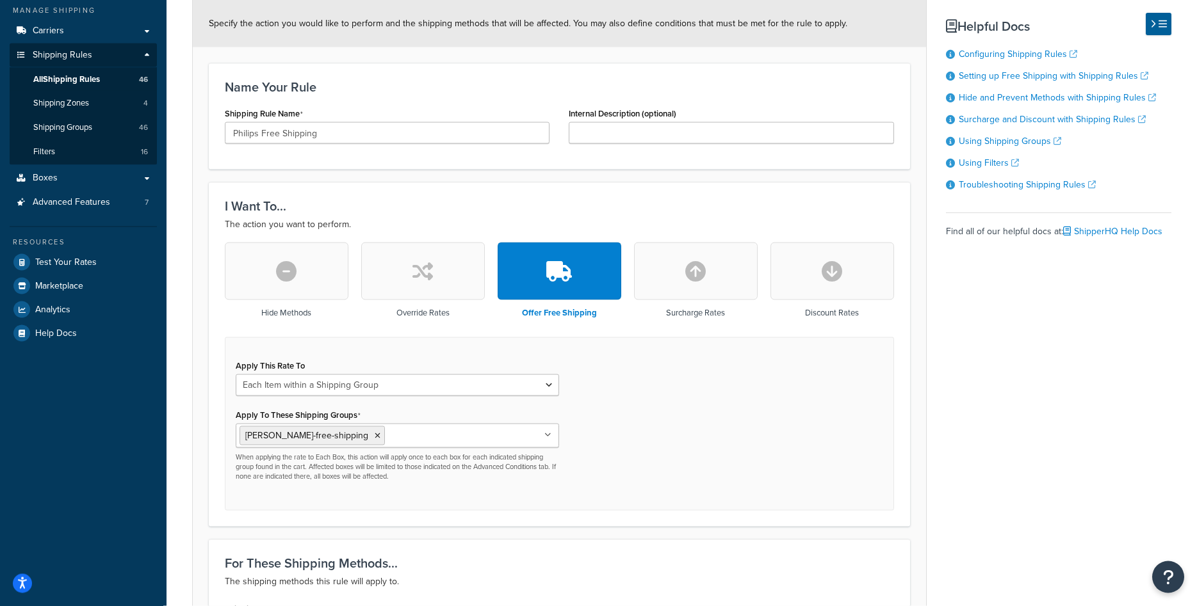
scroll to position [46, 0]
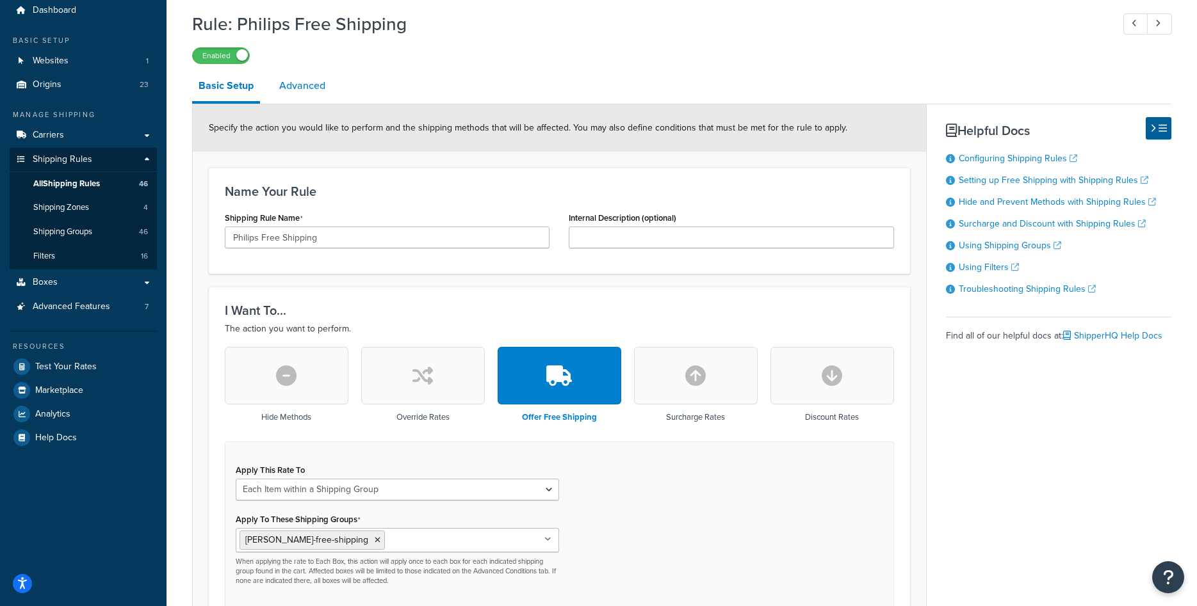
click at [302, 91] on link "Advanced" at bounding box center [302, 85] width 59 height 31
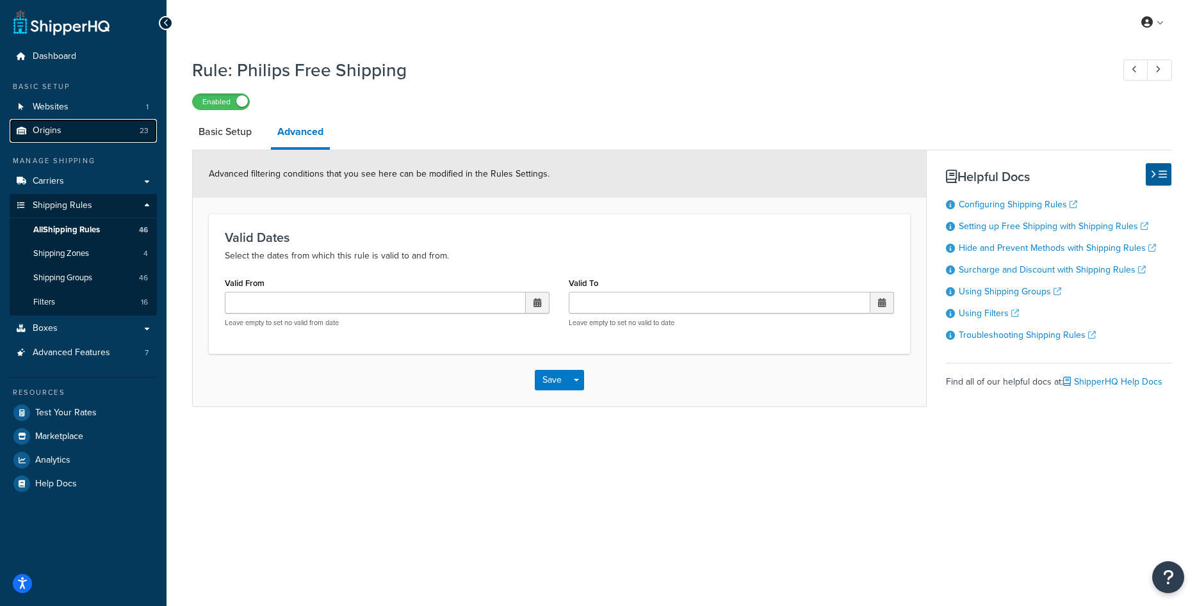
click at [63, 140] on link "Origins 23" at bounding box center [83, 131] width 147 height 24
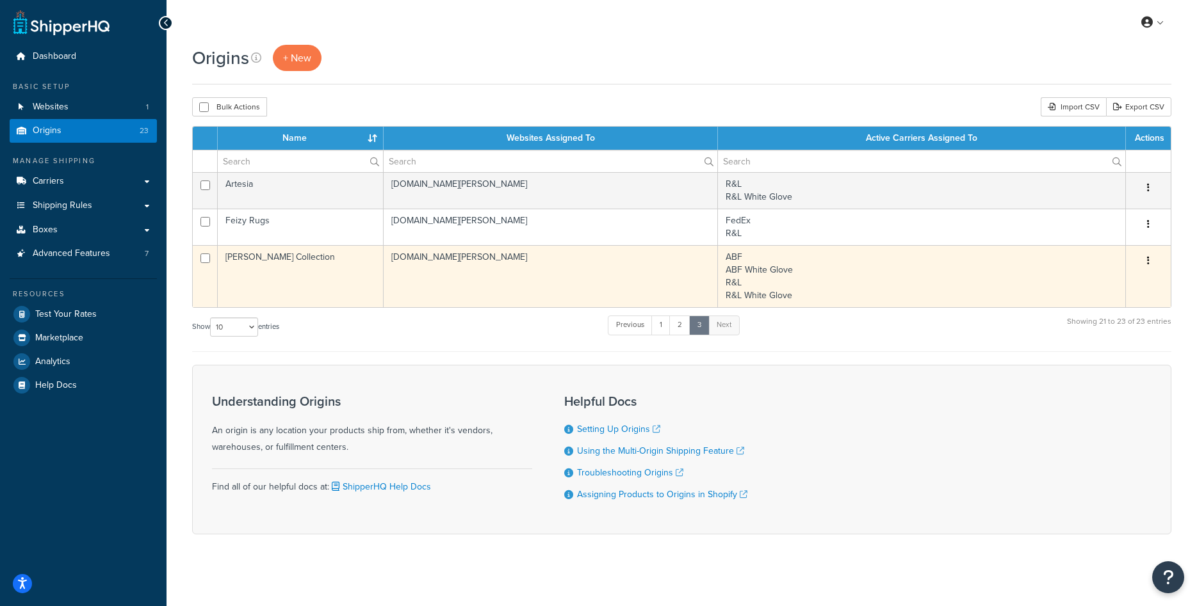
click at [421, 277] on td "[DOMAIN_NAME][PERSON_NAME]" at bounding box center [551, 276] width 334 height 62
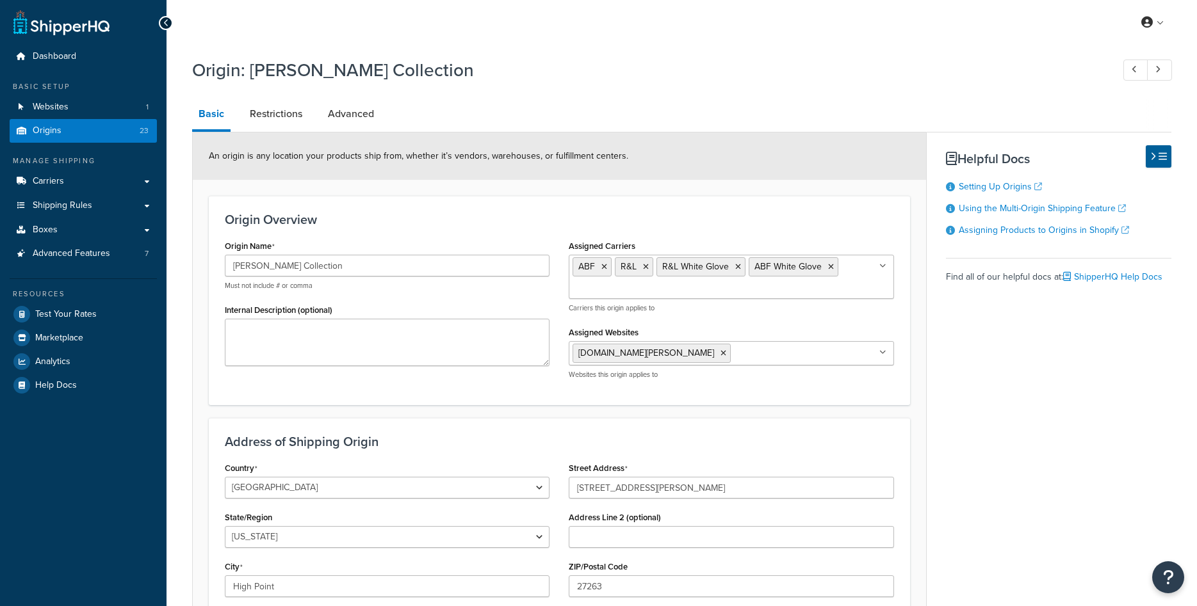
select select "33"
click at [296, 113] on link "Restrictions" at bounding box center [275, 114] width 65 height 31
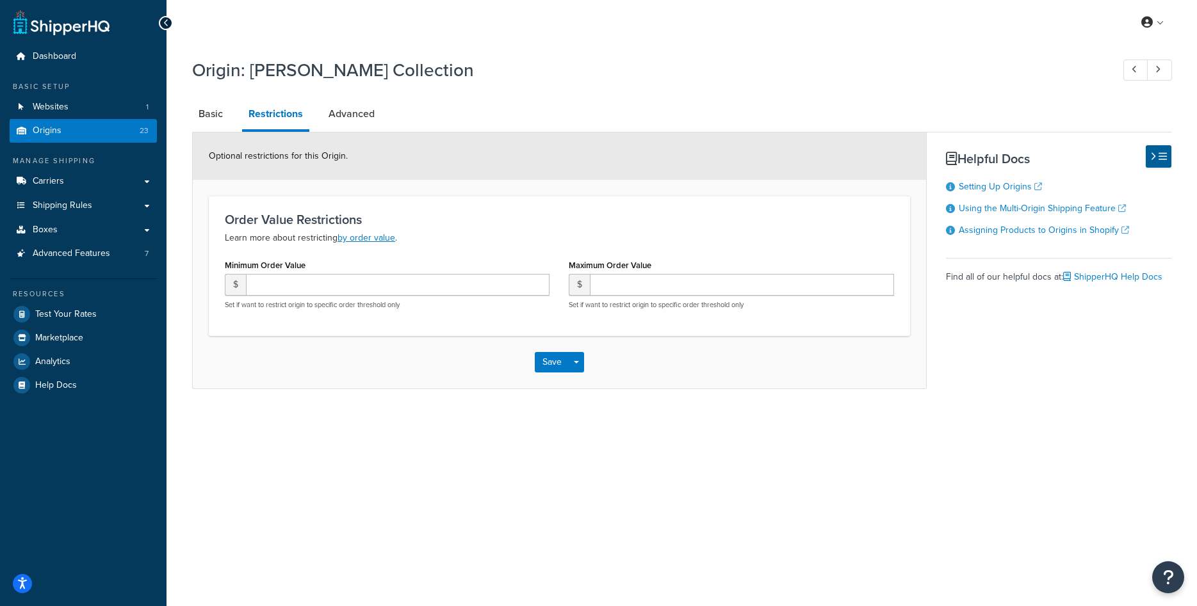
click at [365, 121] on link "Advanced" at bounding box center [351, 114] width 59 height 31
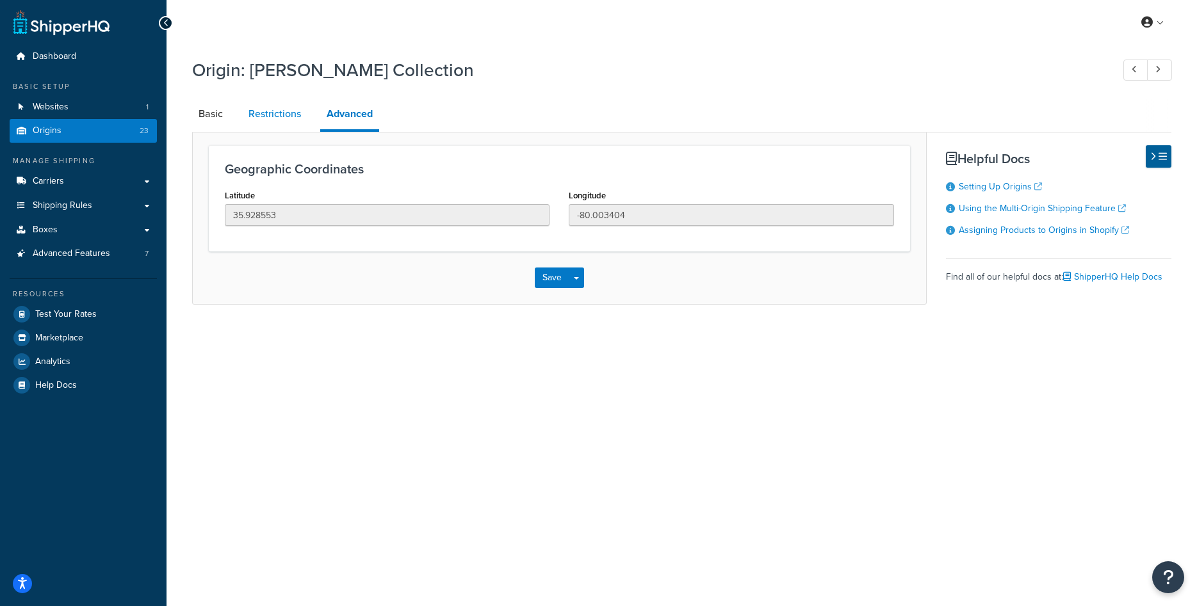
click at [279, 118] on link "Restrictions" at bounding box center [274, 114] width 65 height 31
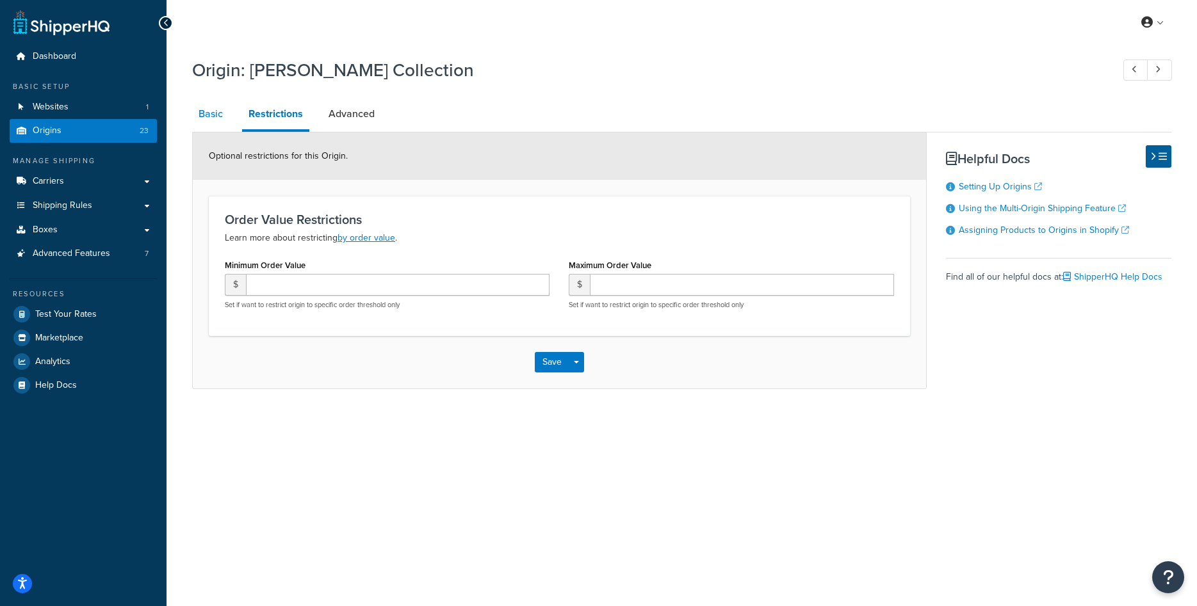
click at [216, 120] on link "Basic" at bounding box center [210, 114] width 37 height 31
select select "33"
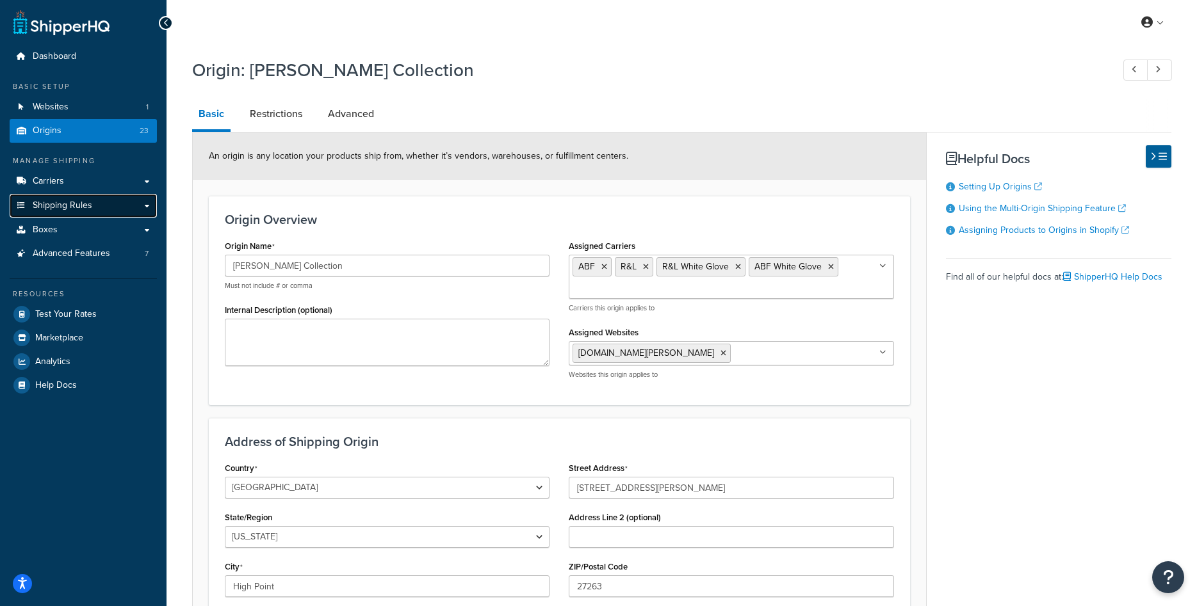
click at [77, 211] on span "Shipping Rules" at bounding box center [63, 205] width 60 height 11
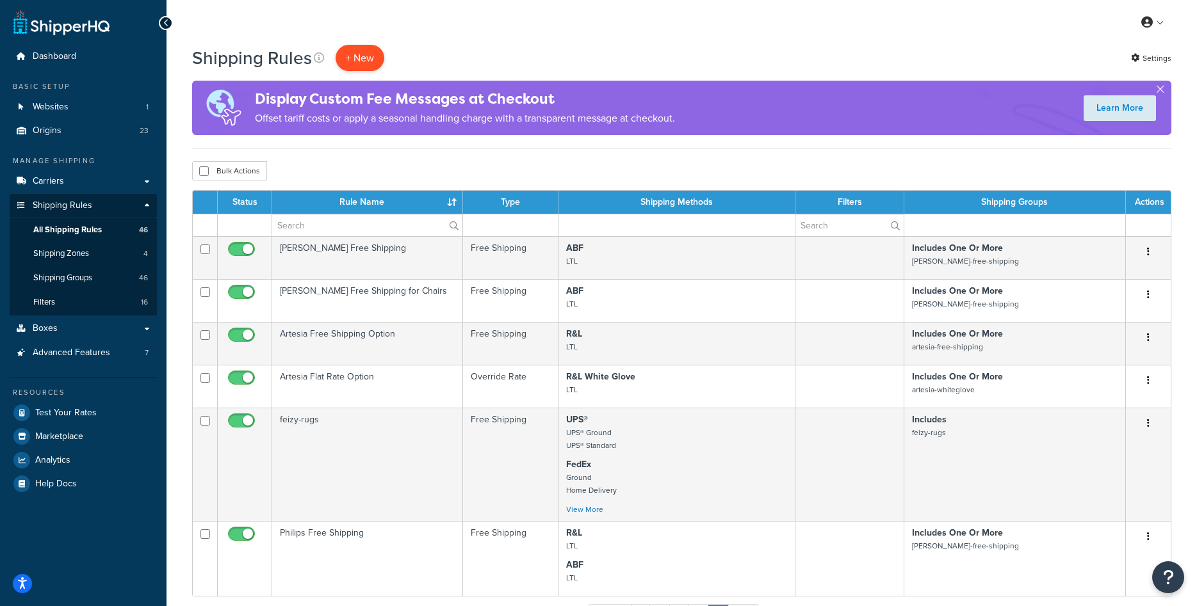
click at [361, 60] on p "+ New" at bounding box center [360, 58] width 49 height 26
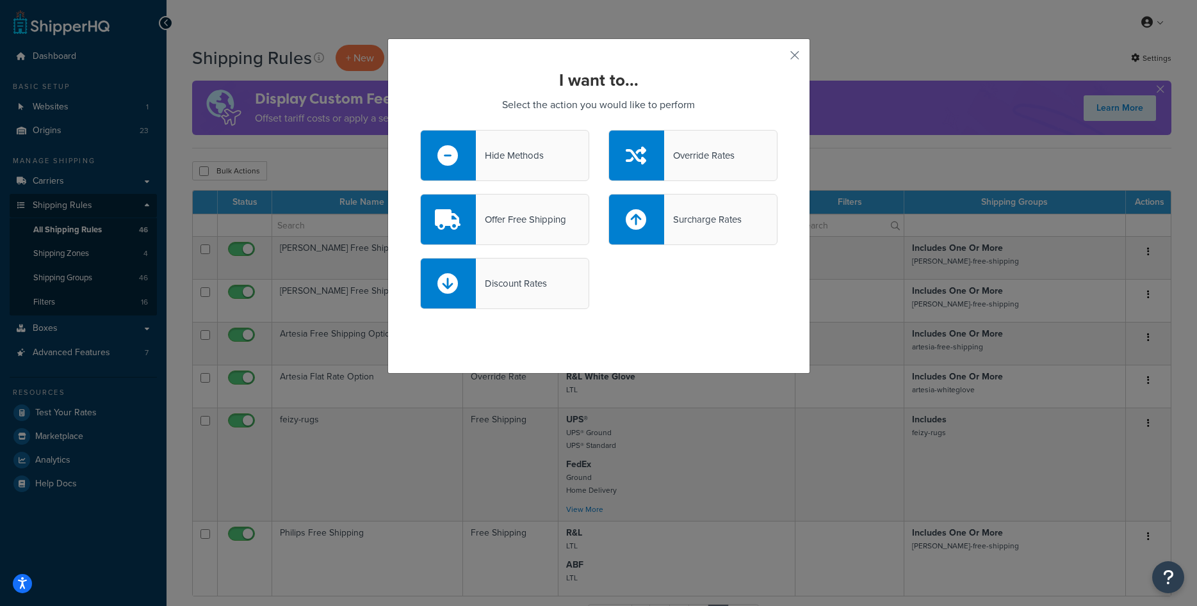
click at [508, 153] on div "Hide Methods" at bounding box center [510, 156] width 68 height 18
click at [0, 0] on input "Hide Methods" at bounding box center [0, 0] width 0 height 0
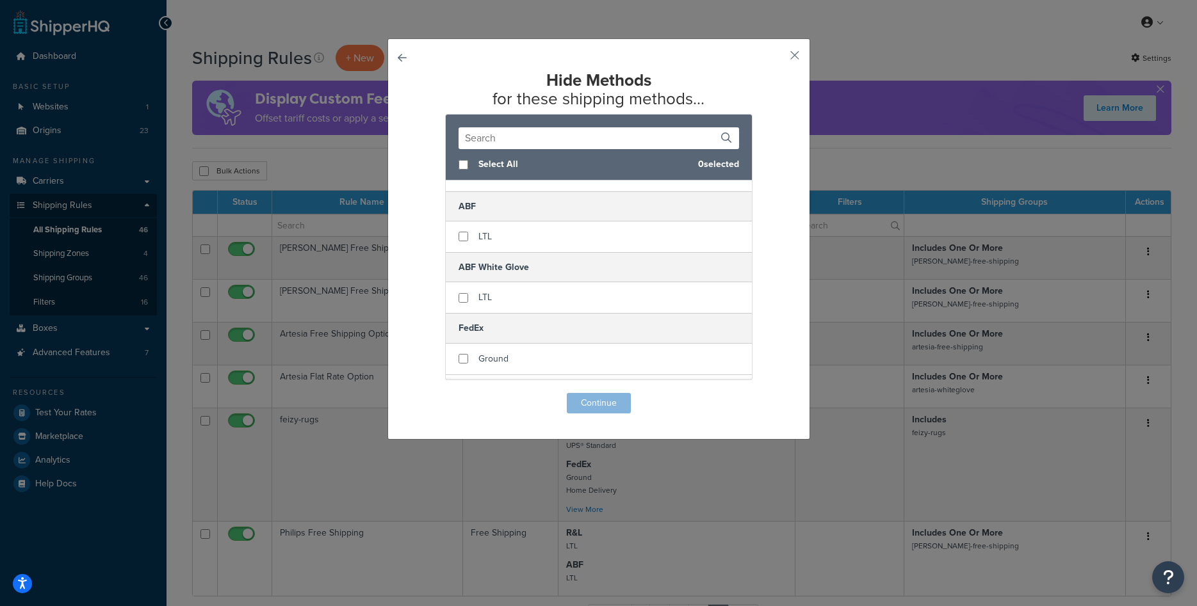
scroll to position [81, 0]
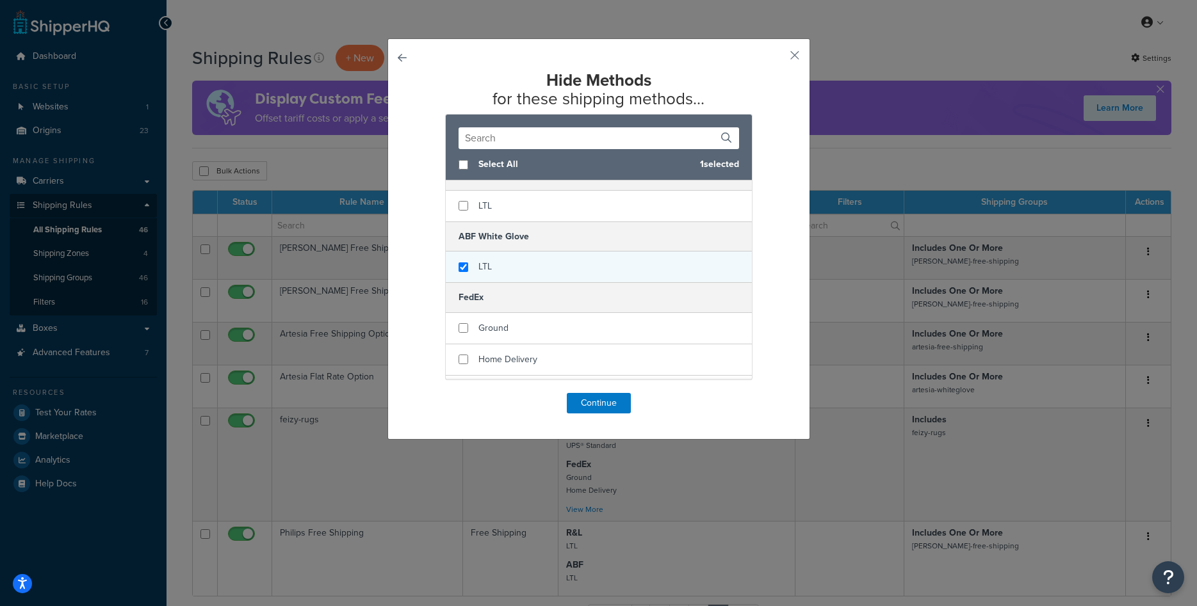
checkbox input "true"
click at [483, 270] on span "LTL" at bounding box center [484, 266] width 13 height 13
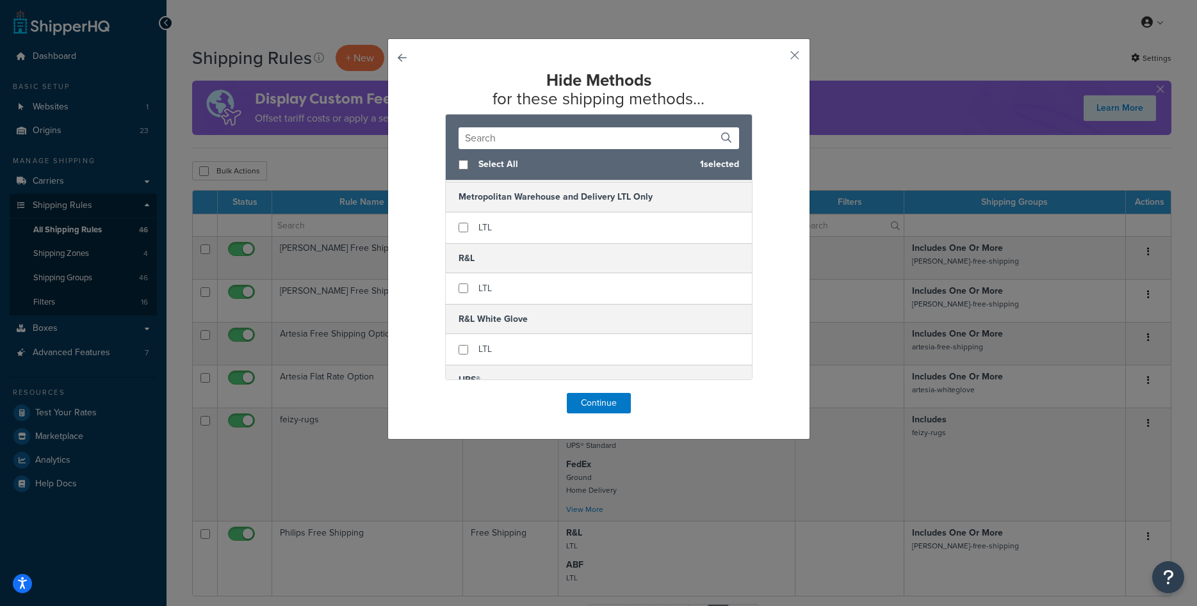
scroll to position [403, 0]
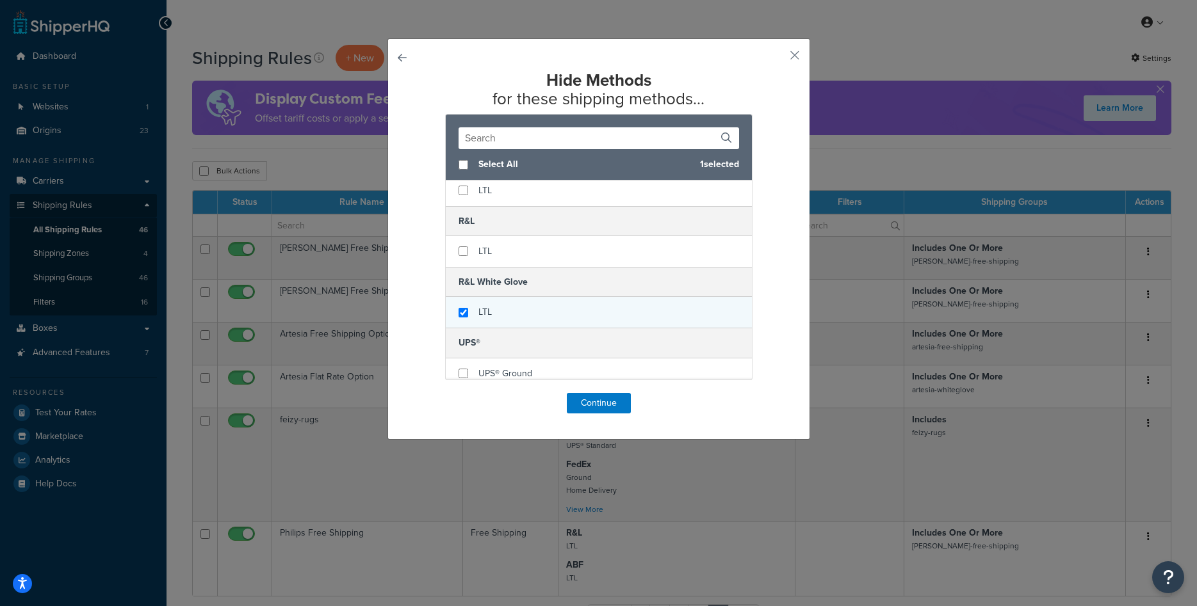
checkbox input "true"
click at [481, 316] on span "LTL" at bounding box center [484, 311] width 13 height 13
click at [607, 401] on button "Continue" at bounding box center [599, 403] width 64 height 20
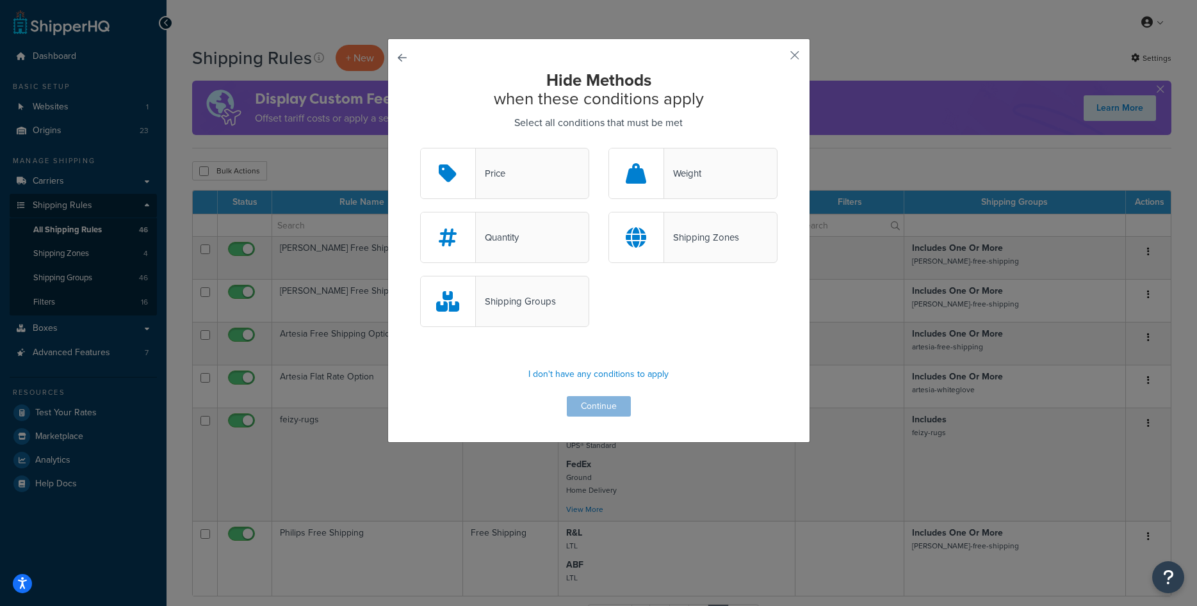
click at [533, 309] on div "Shipping Groups" at bounding box center [516, 302] width 80 height 18
click at [0, 0] on input "Shipping Groups" at bounding box center [0, 0] width 0 height 0
click at [587, 409] on button "Continue" at bounding box center [599, 406] width 64 height 20
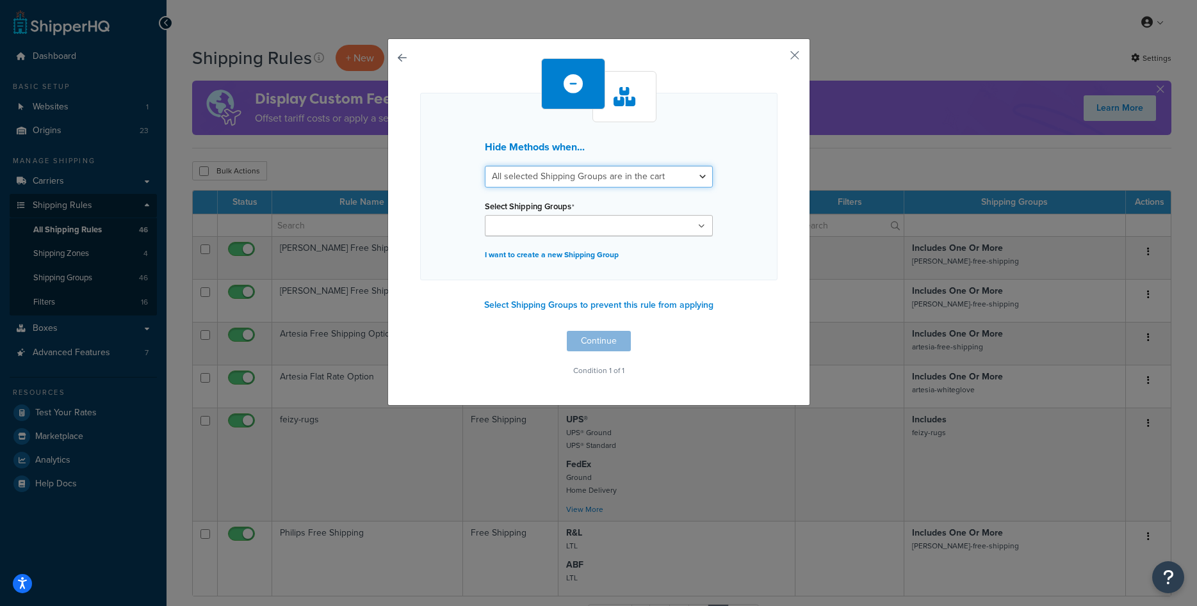
select select "any"
click option "Any selected Shipping Groups are in the cart" at bounding box center [0, 0] width 0 height 0
click at [574, 234] on input "Select Shipping Groups" at bounding box center [545, 227] width 113 height 14
type input "phi"
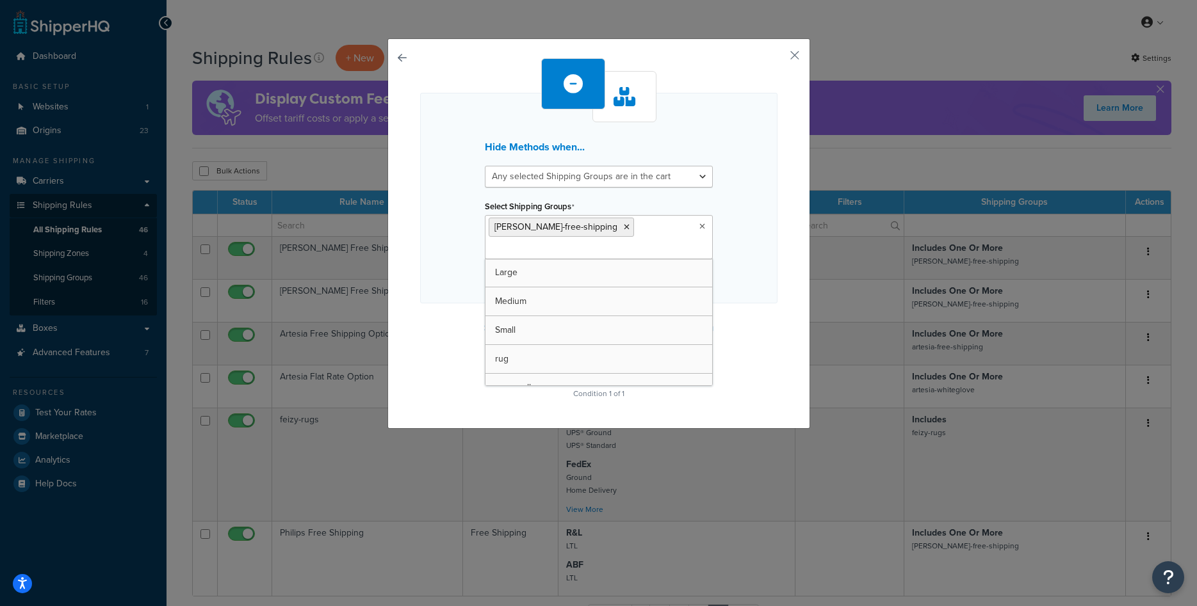
click at [727, 264] on div "Hide Methods when... All selected Shipping Groups are in the cart Any selected …" at bounding box center [598, 198] width 357 height 211
click at [604, 359] on button "Continue" at bounding box center [599, 364] width 64 height 20
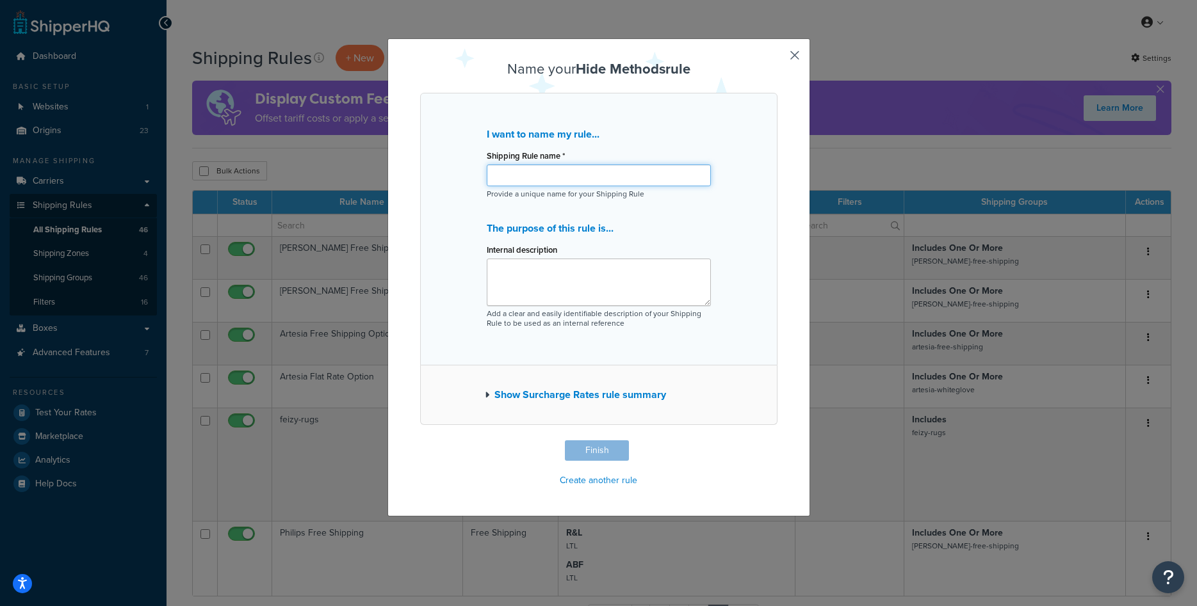
click at [583, 181] on input "Shipping Rule name *" at bounding box center [599, 176] width 224 height 22
type input "[PERSON_NAME] - Hide WhiteGlove on Free Shipping"
click at [579, 451] on button "Finish" at bounding box center [597, 451] width 64 height 20
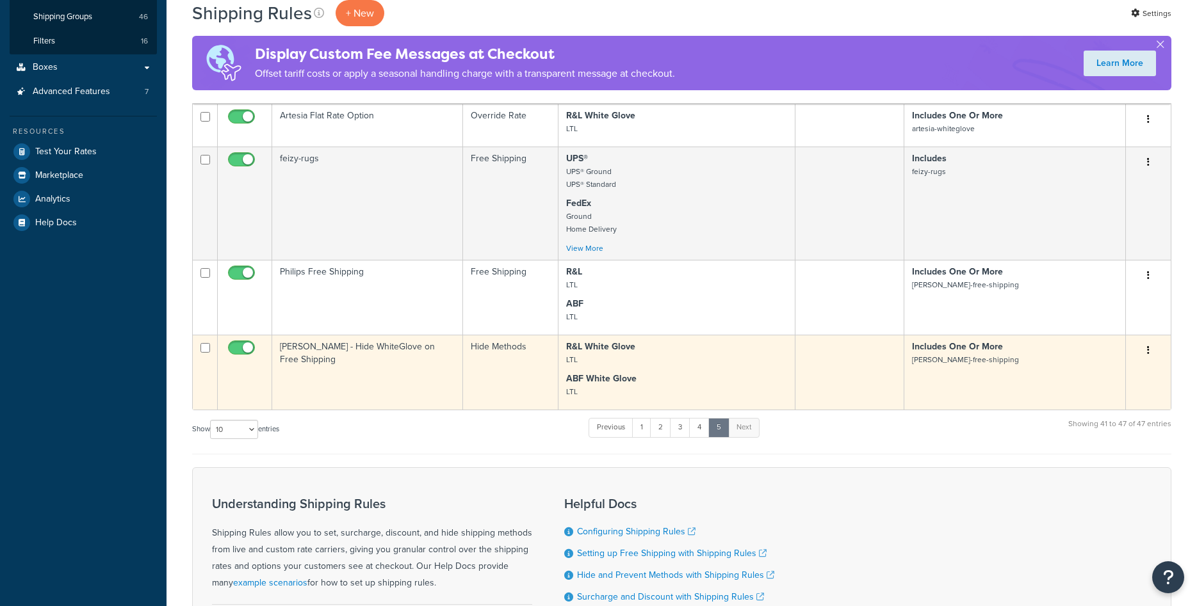
scroll to position [327, 0]
